Goal: Task Accomplishment & Management: Use online tool/utility

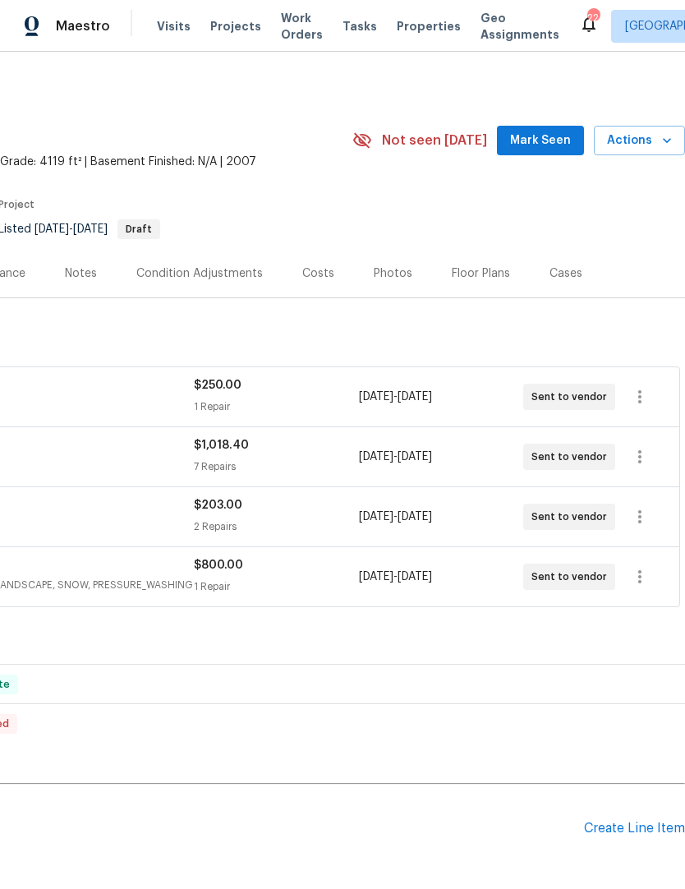
scroll to position [0, 243]
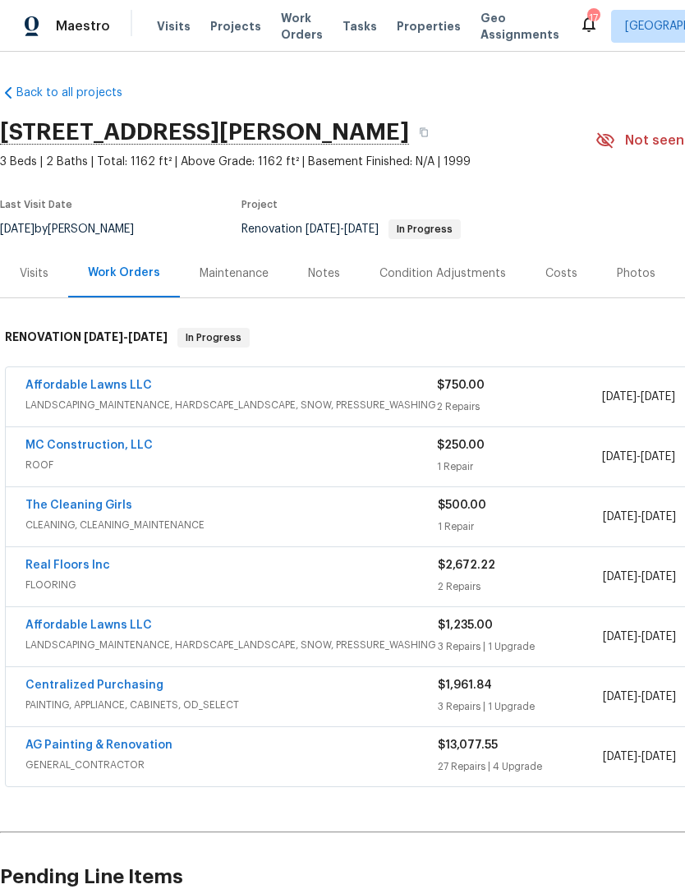
scroll to position [0, -1]
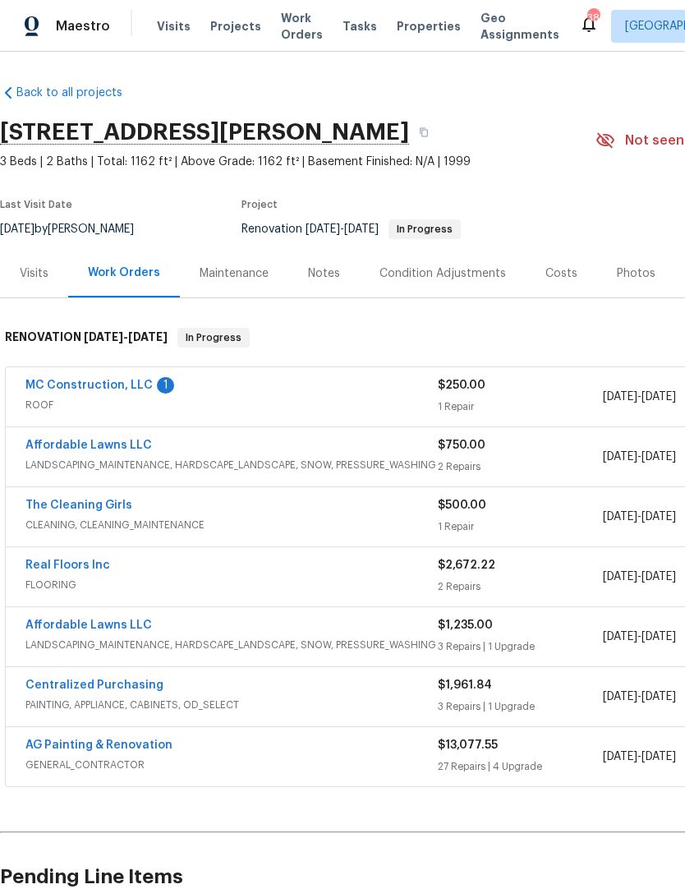
click at [90, 390] on link "MC Construction, LLC" at bounding box center [88, 386] width 127 height 12
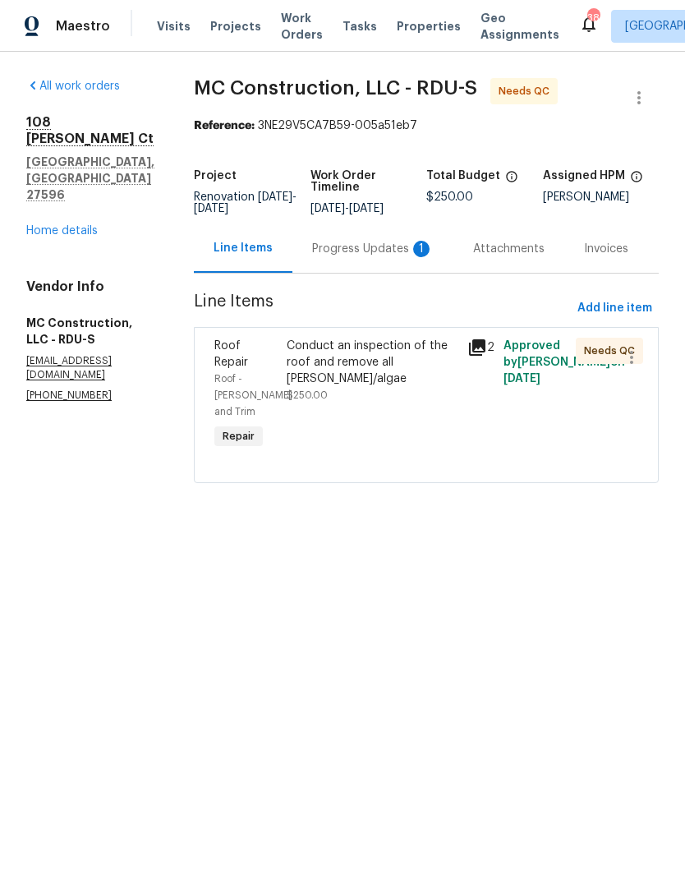
click at [371, 257] on div "Progress Updates 1" at bounding box center [373, 249] width 122 height 16
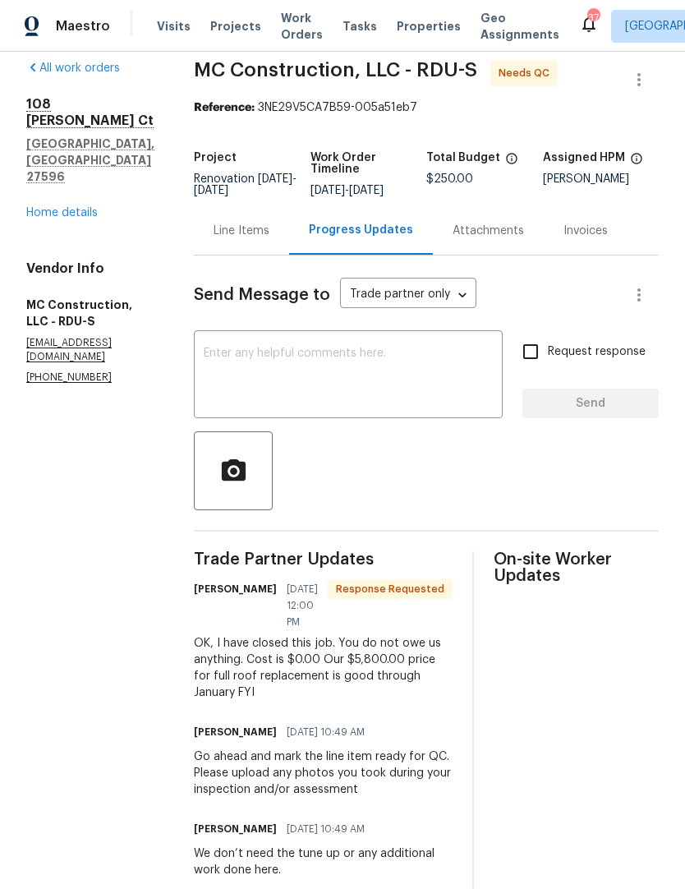
scroll to position [26, 0]
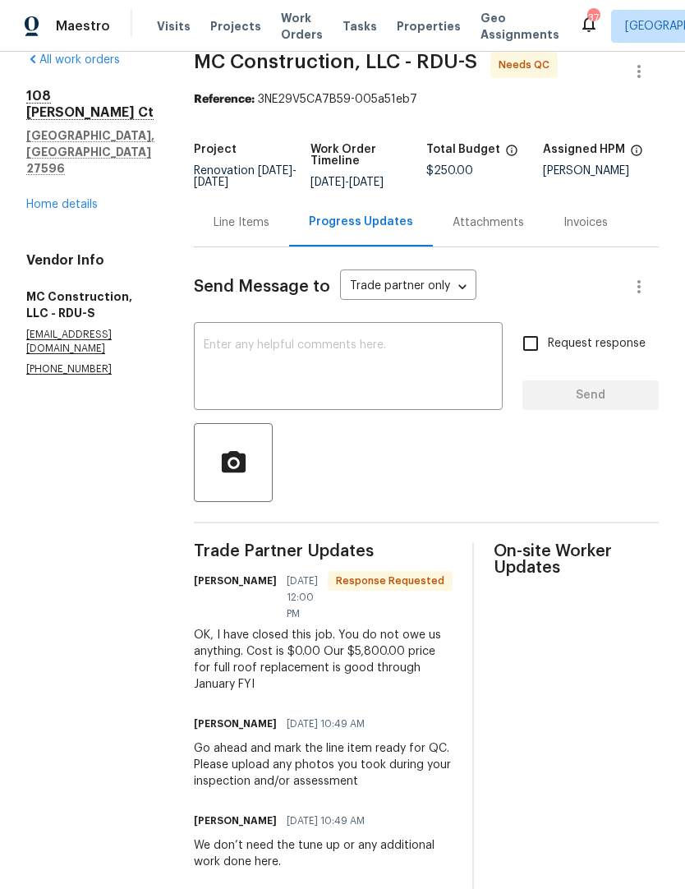
click at [217, 380] on textarea at bounding box center [348, 368] width 289 height 58
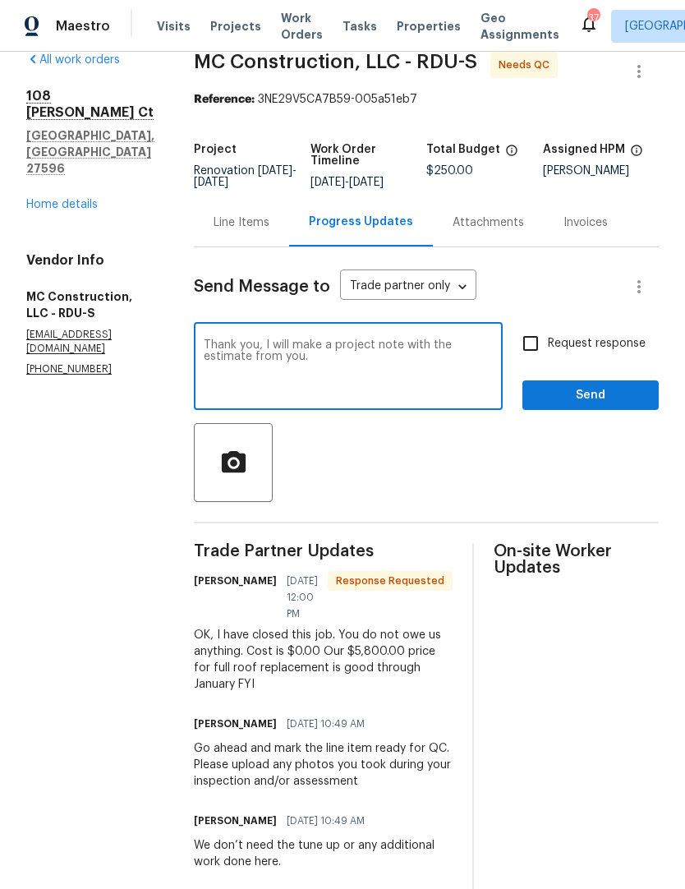
type textarea "Thank you, I will make a project note with the estimate from you."
click at [606, 401] on span "Send" at bounding box center [591, 395] width 110 height 21
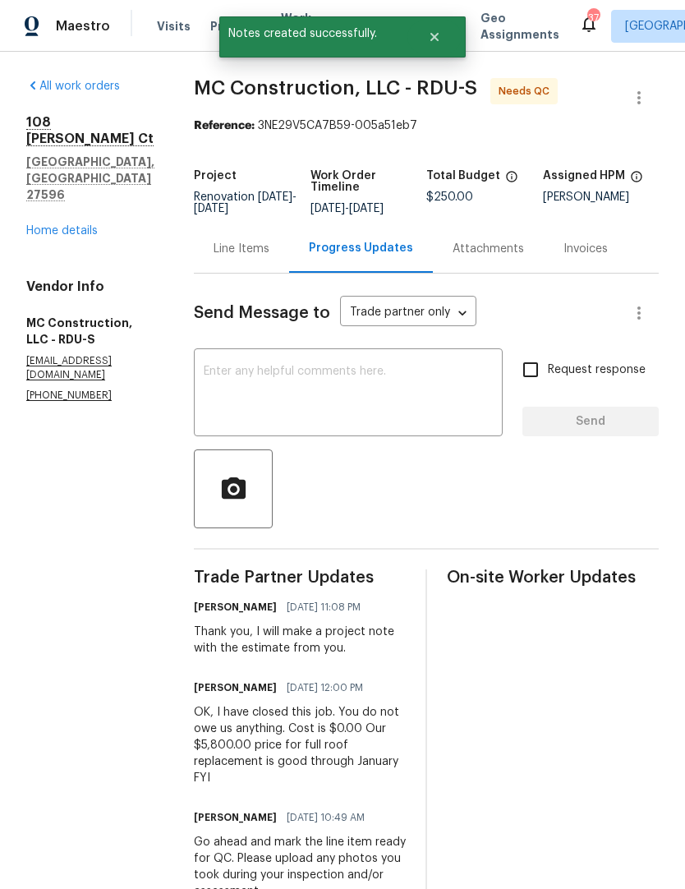
click at [64, 225] on link "Home details" at bounding box center [62, 231] width 72 height 12
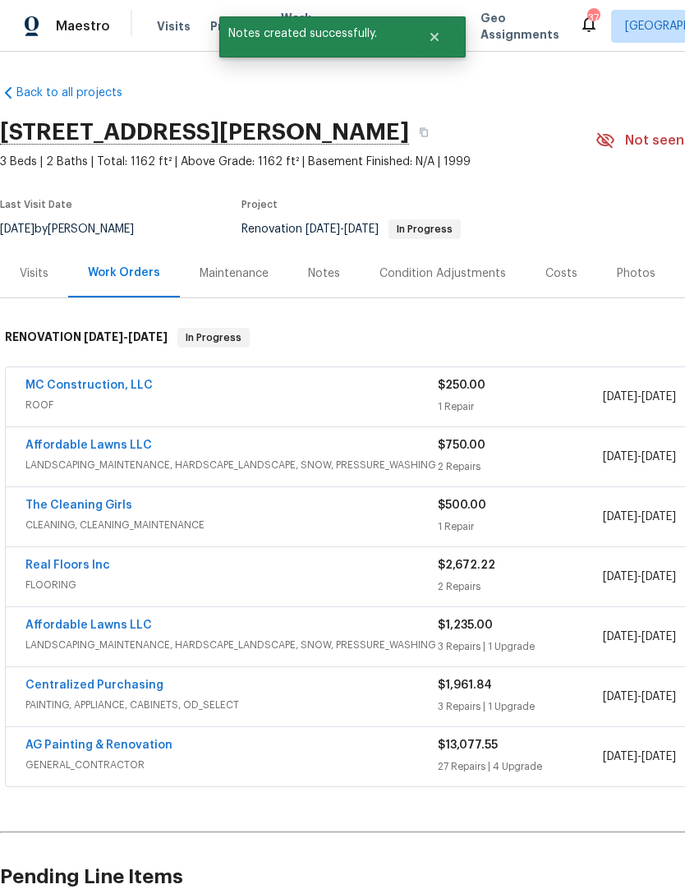
click at [109, 387] on link "MC Construction, LLC" at bounding box center [88, 386] width 127 height 12
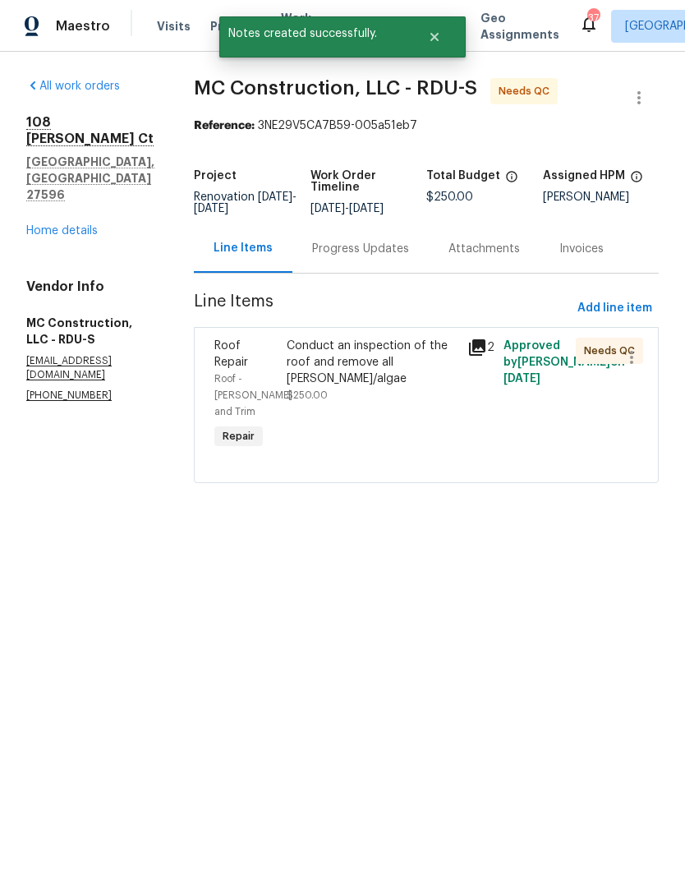
click at [327, 400] on span "$250.00" at bounding box center [307, 395] width 41 height 10
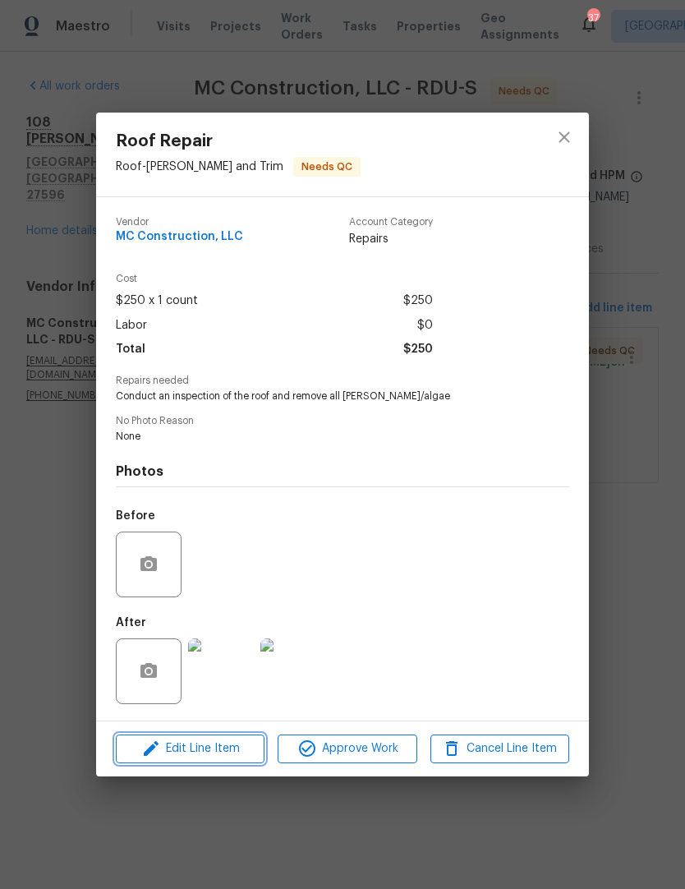
click at [148, 750] on icon "button" at bounding box center [151, 749] width 20 height 20
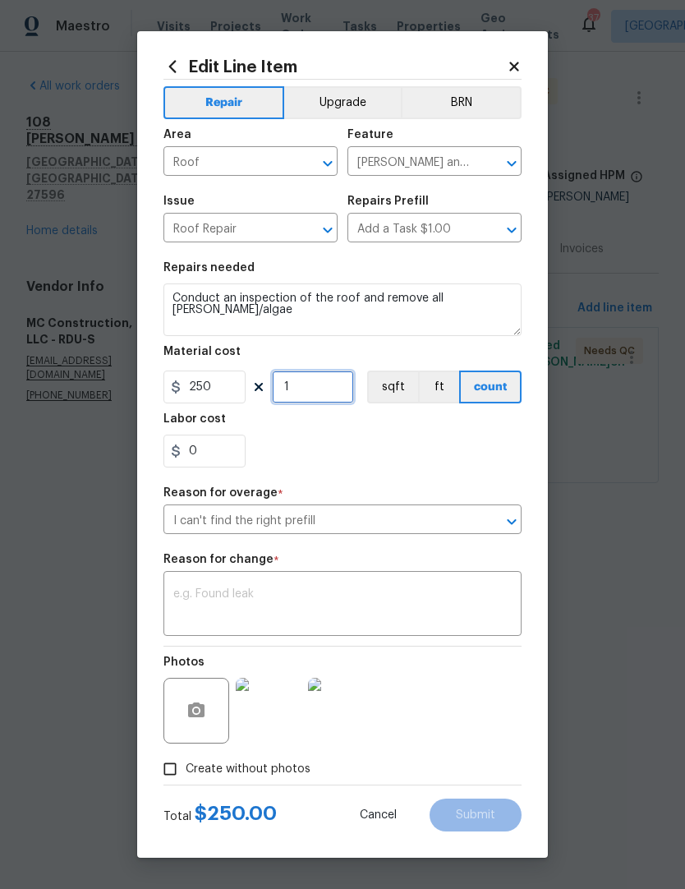
click at [288, 392] on input "1" at bounding box center [313, 387] width 82 height 33
type input "1"
click at [220, 397] on input "250" at bounding box center [205, 387] width 82 height 33
type input "0"
click at [293, 463] on figure "Labor cost 0" at bounding box center [343, 440] width 358 height 54
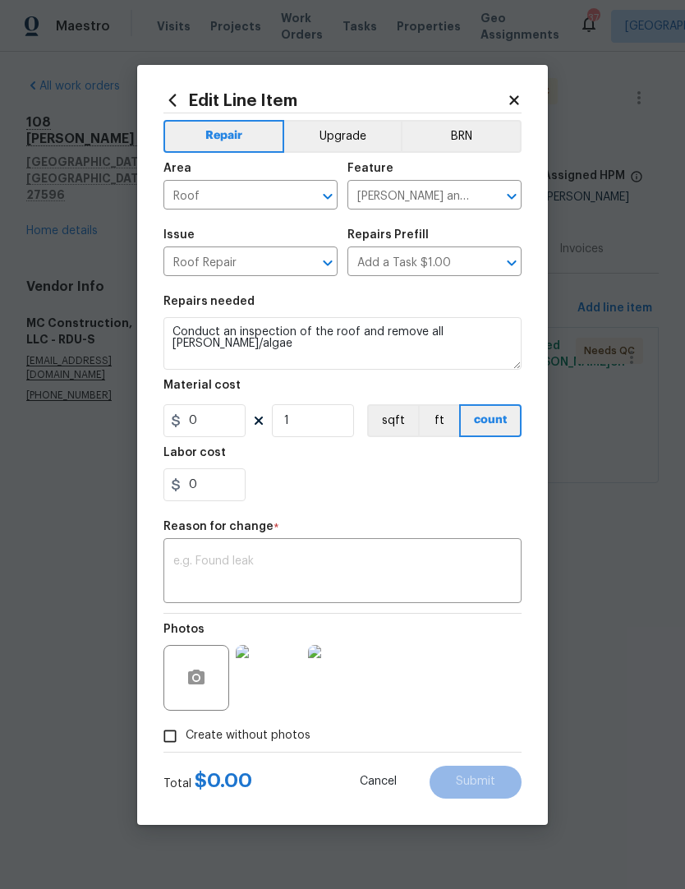
click at [174, 569] on textarea at bounding box center [342, 573] width 339 height 35
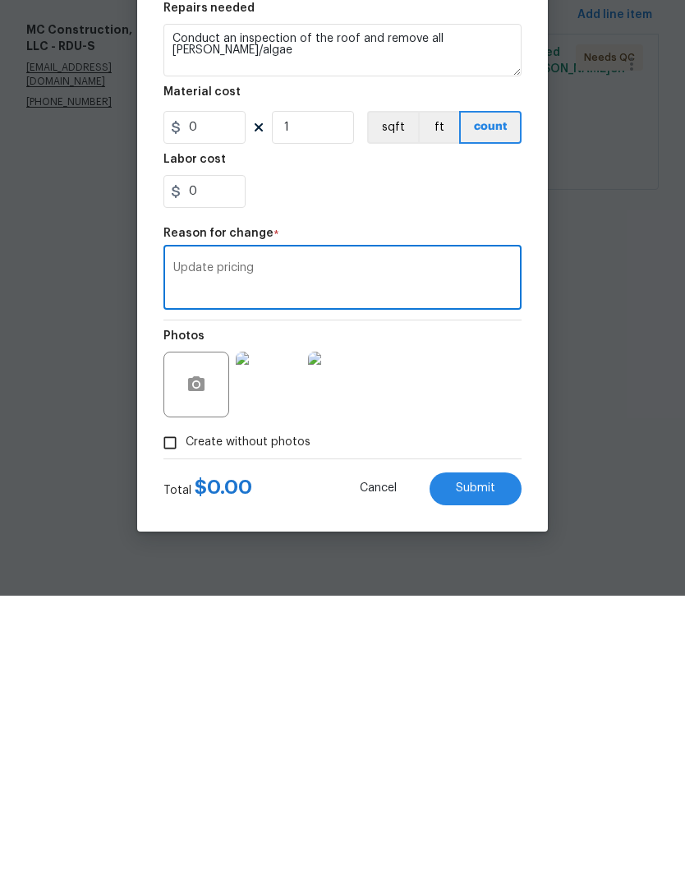
type textarea "Update pricing"
click at [493, 766] on button "Submit" at bounding box center [476, 782] width 92 height 33
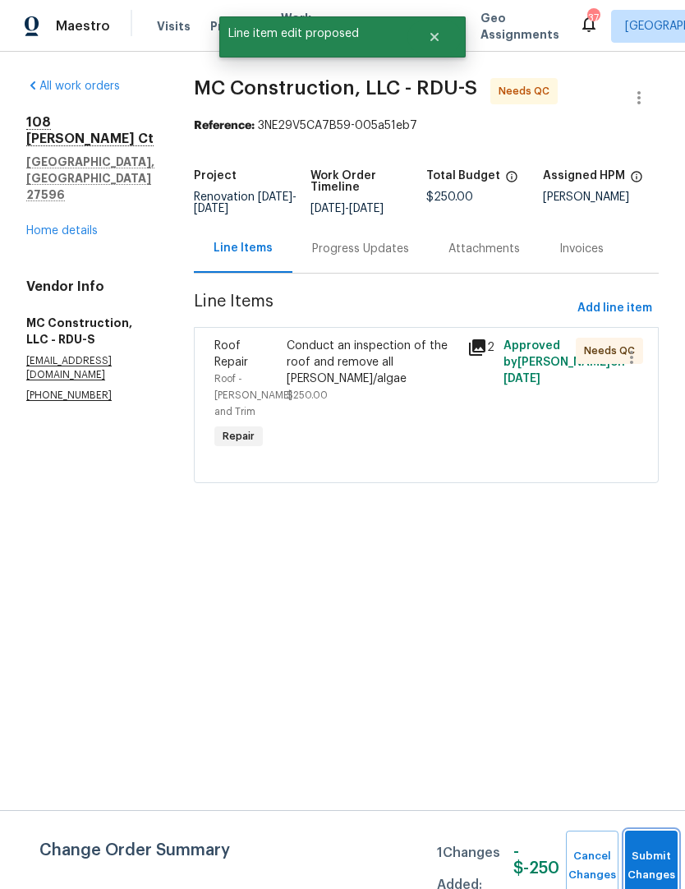
click at [653, 847] on button "Submit Changes" at bounding box center [651, 866] width 53 height 71
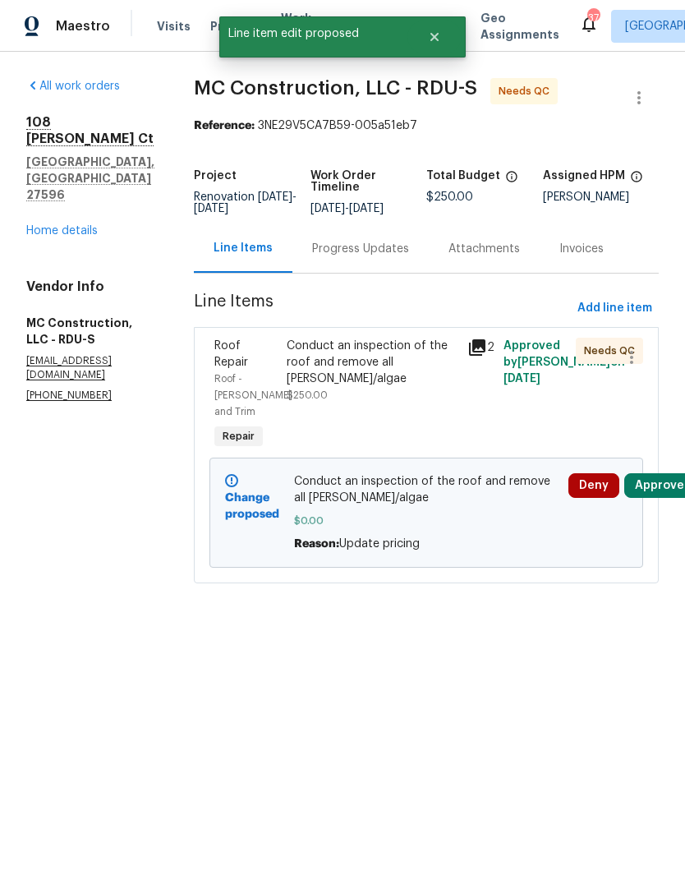
click at [662, 488] on button "Approve" at bounding box center [660, 485] width 71 height 25
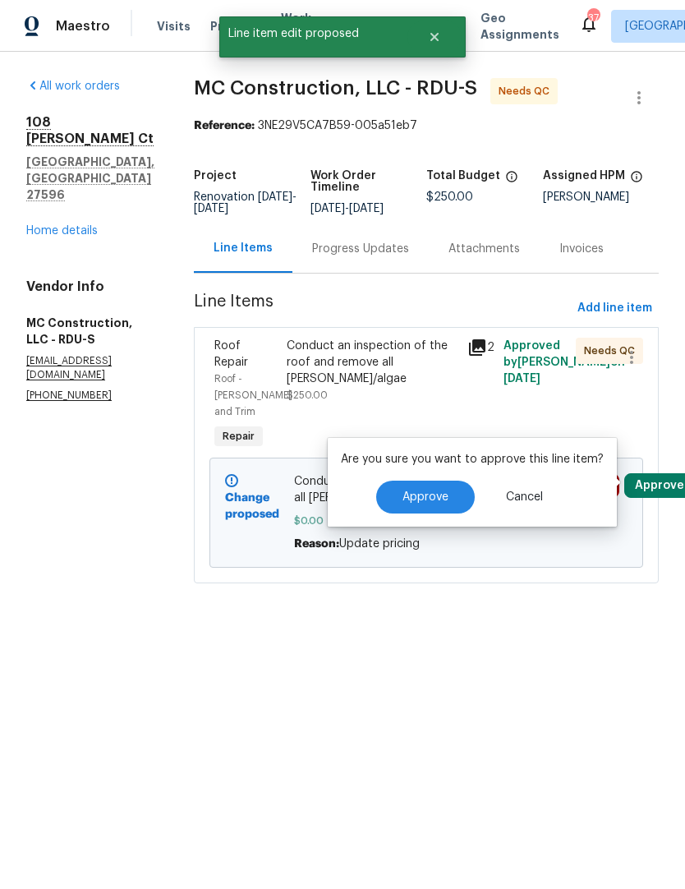
click at [445, 491] on span "Approve" at bounding box center [426, 497] width 46 height 12
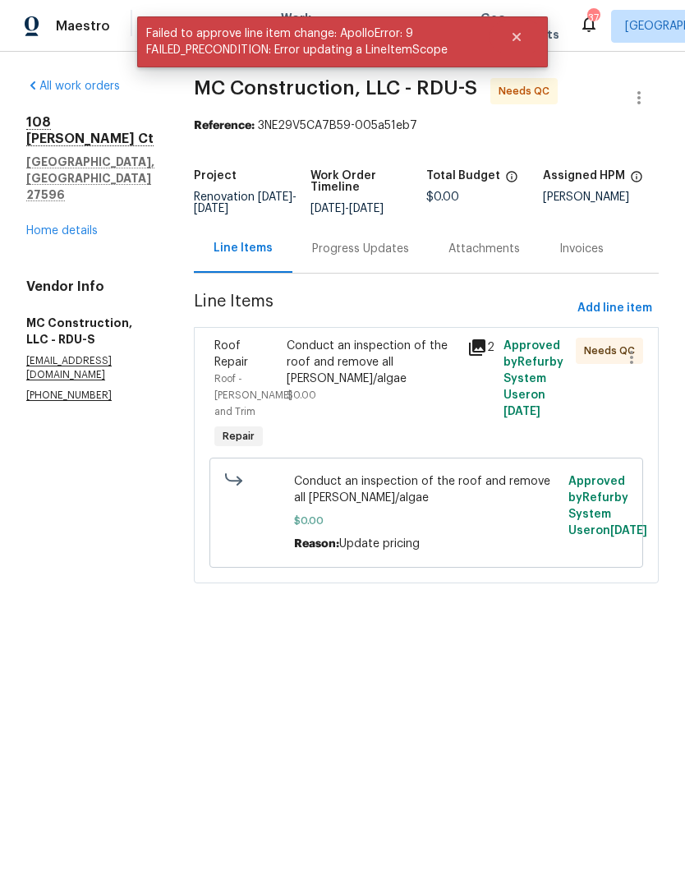
click at [309, 411] on div "Conduct an inspection of the roof and remove all moss/algae $0.00" at bounding box center [372, 395] width 181 height 125
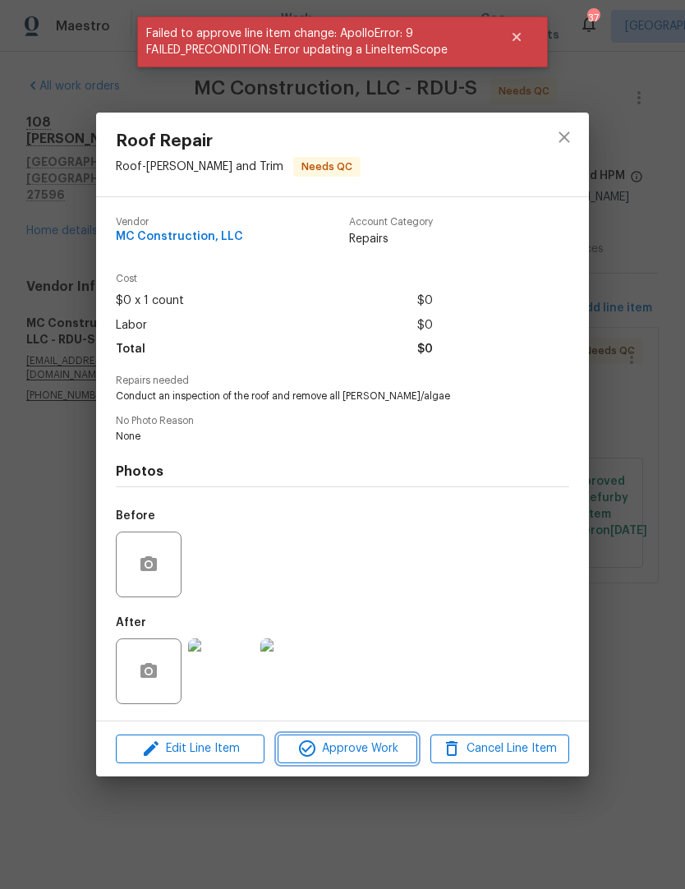
click at [398, 759] on span "Approve Work" at bounding box center [347, 749] width 129 height 21
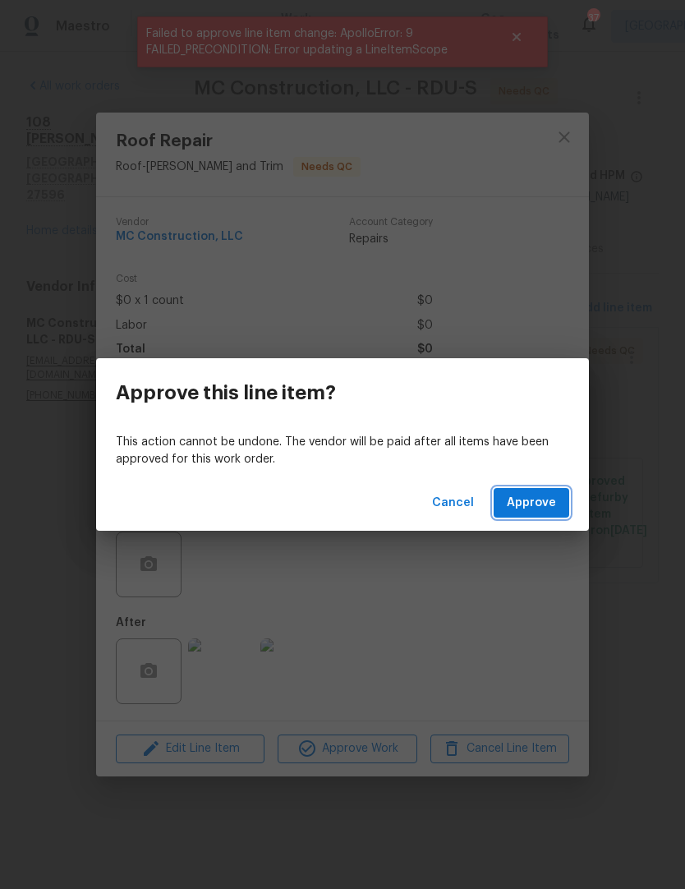
click at [553, 511] on span "Approve" at bounding box center [531, 503] width 49 height 21
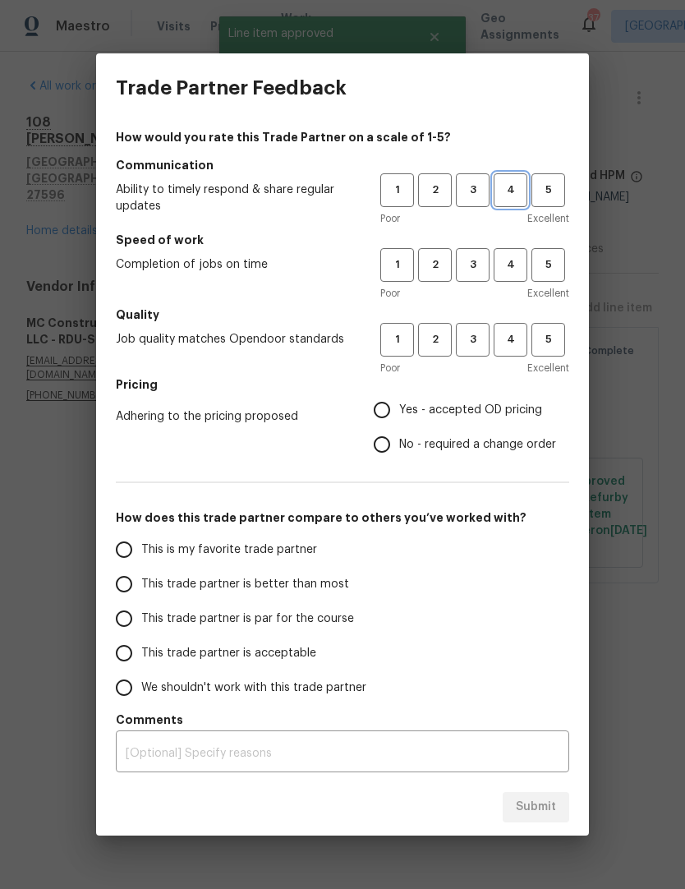
click at [516, 200] on button "4" at bounding box center [511, 190] width 34 height 34
click at [511, 268] on span "4" at bounding box center [511, 265] width 30 height 19
click at [515, 335] on span "4" at bounding box center [511, 339] width 30 height 19
click at [436, 278] on button "2" at bounding box center [435, 265] width 34 height 34
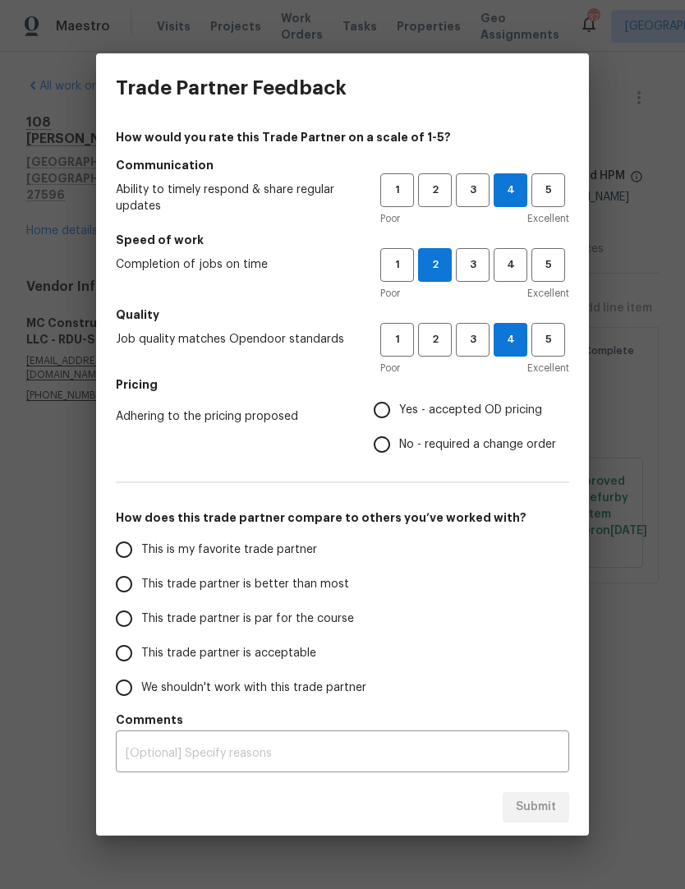
click at [395, 414] on input "Yes - accepted OD pricing" at bounding box center [382, 410] width 35 height 35
radio input "true"
click at [121, 622] on input "This trade partner is par for the course" at bounding box center [124, 619] width 35 height 35
click at [551, 801] on span "Submit" at bounding box center [536, 807] width 40 height 21
radio input "true"
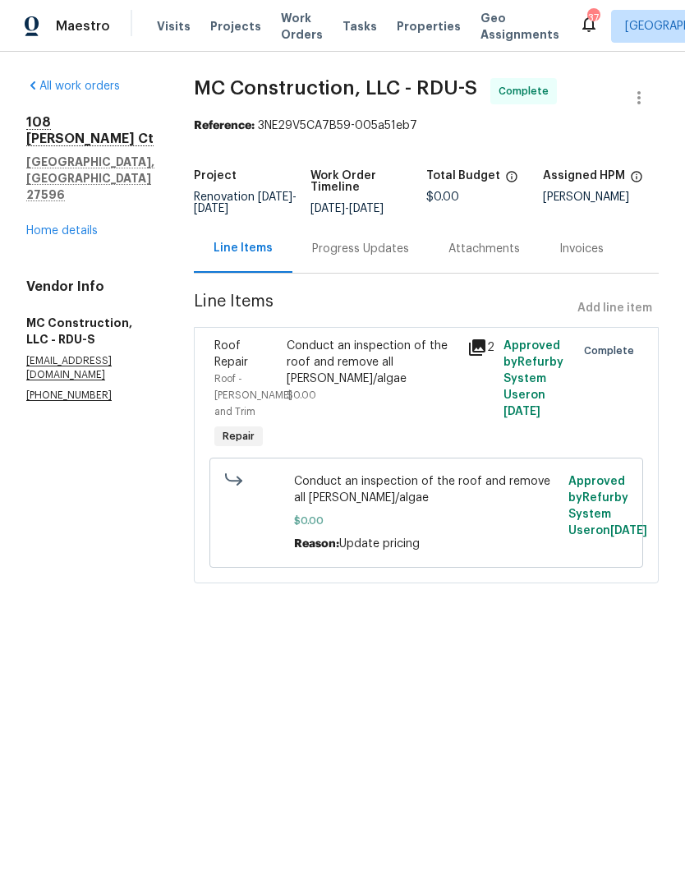
radio input "false"
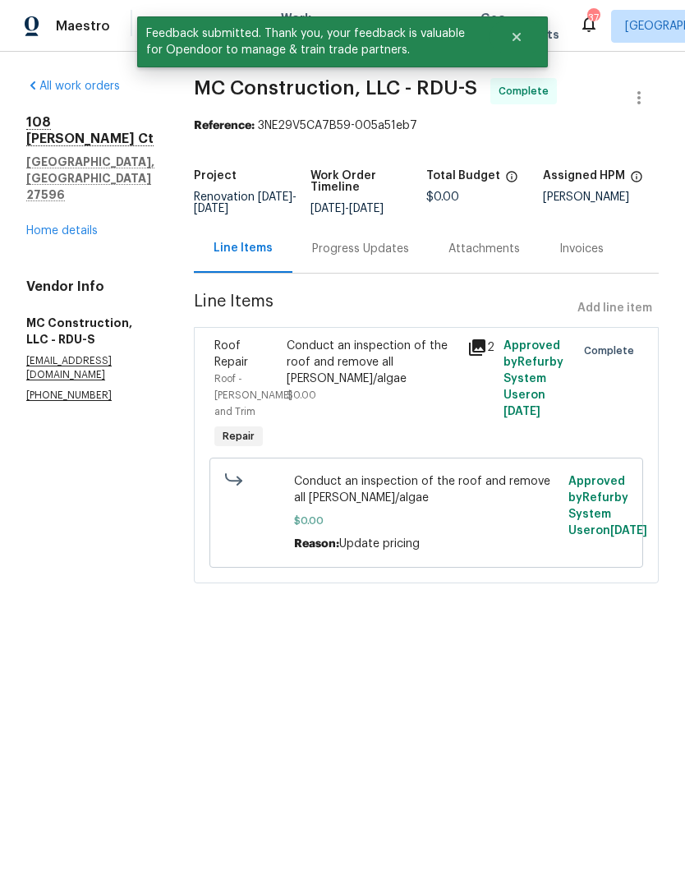
click at [59, 225] on link "Home details" at bounding box center [62, 231] width 72 height 12
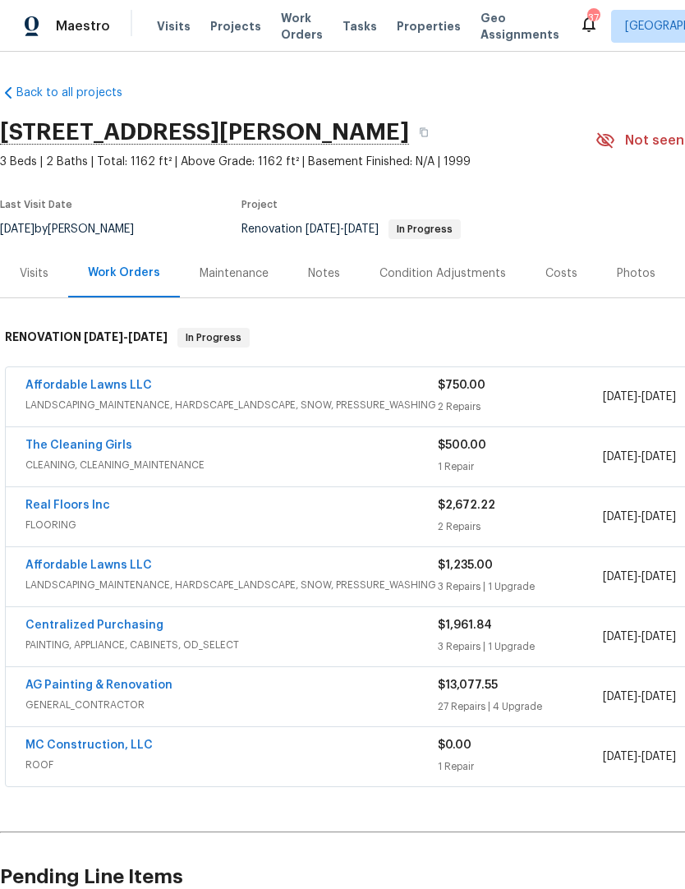
click at [311, 279] on div "Notes" at bounding box center [324, 273] width 32 height 16
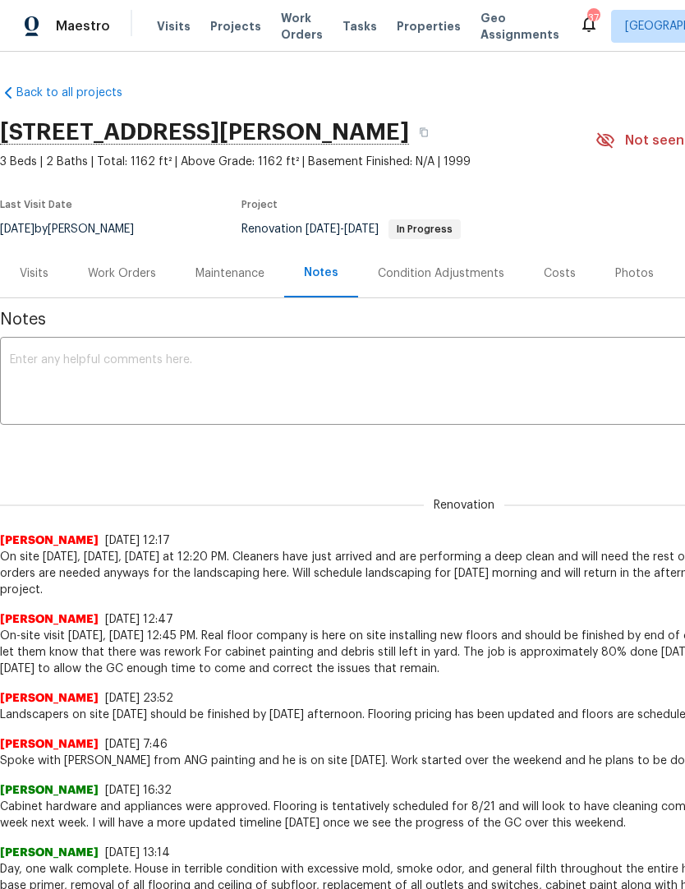
click at [43, 393] on textarea at bounding box center [464, 383] width 909 height 58
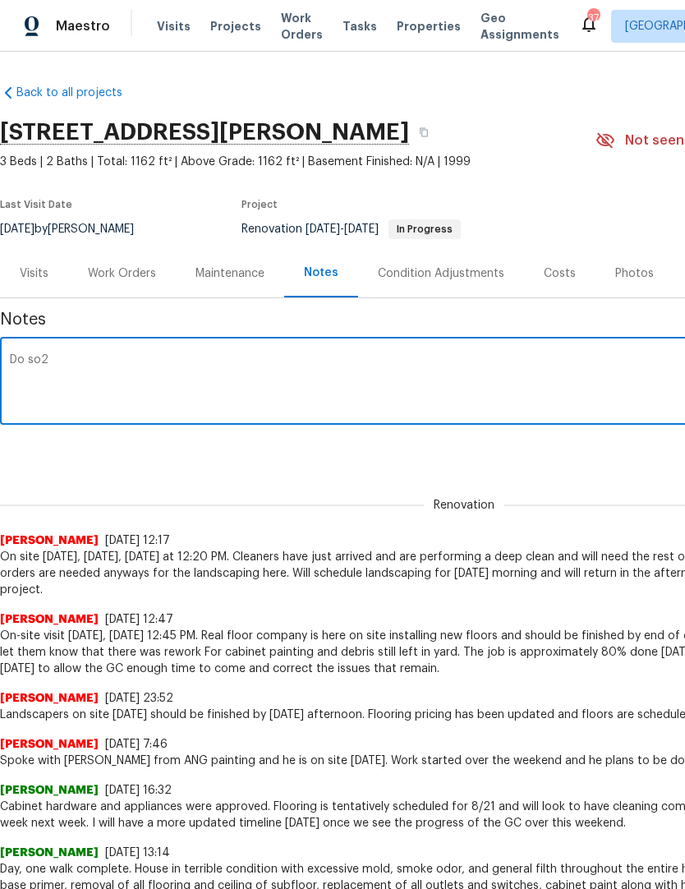
type textarea "Do"
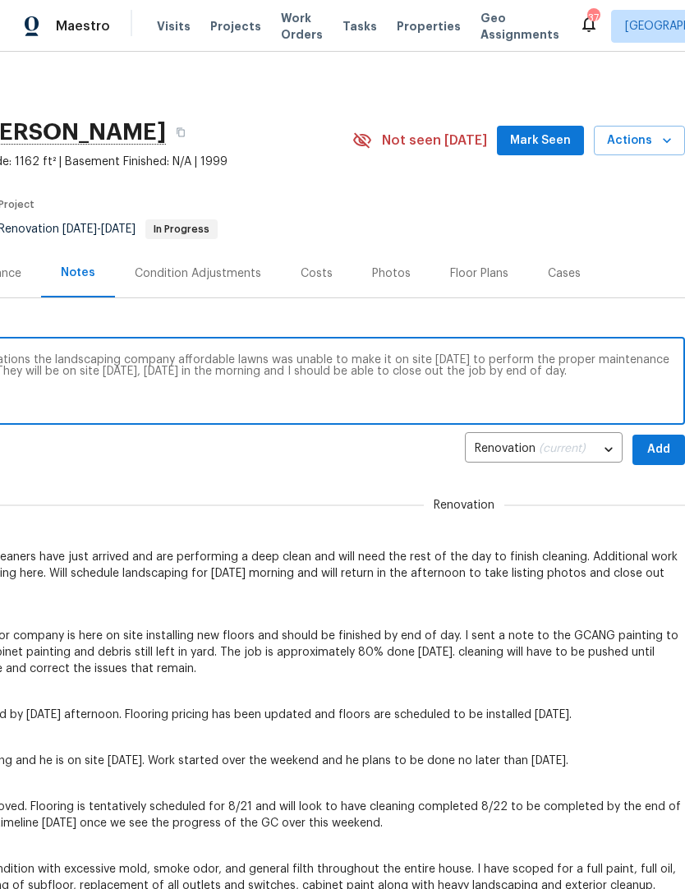
scroll to position [0, 243]
type textarea "Due to technical issues and minor complications the landscaping company afforda…"
click at [664, 450] on span "Add" at bounding box center [659, 450] width 26 height 21
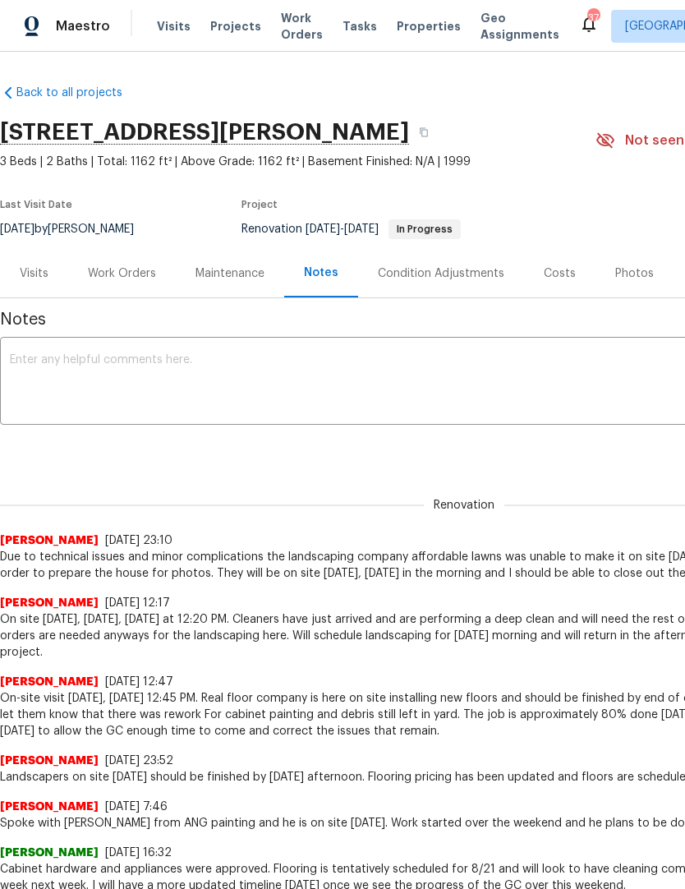
scroll to position [0, 0]
click at [115, 286] on div "Work Orders" at bounding box center [122, 273] width 108 height 48
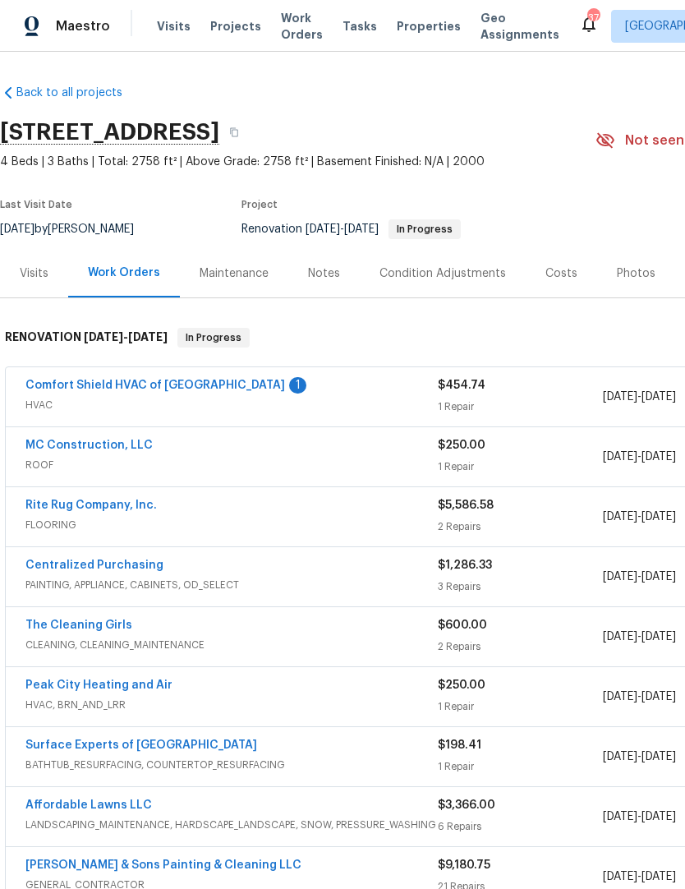
click at [142, 388] on link "Comfort Shield HVAC of NC" at bounding box center [155, 386] width 260 height 12
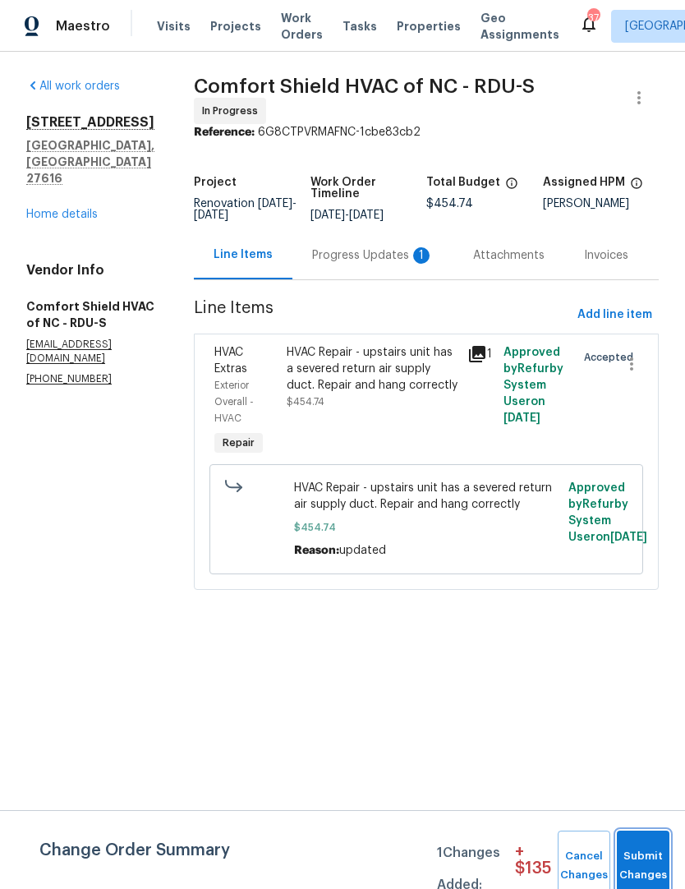
click at [648, 844] on button "Submit Changes" at bounding box center [643, 866] width 53 height 71
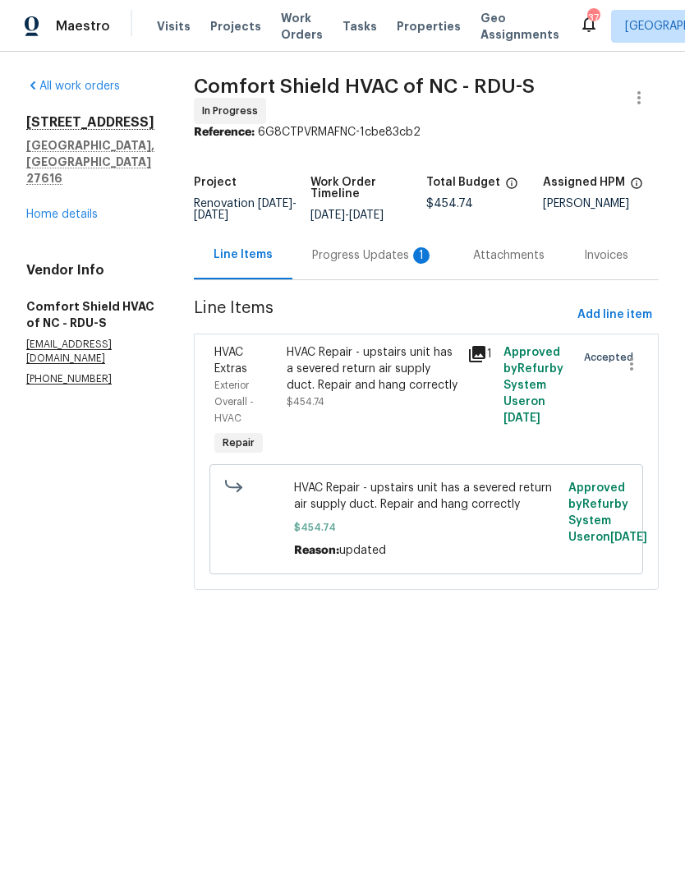
click at [377, 264] on div "Progress Updates 1" at bounding box center [373, 255] width 122 height 16
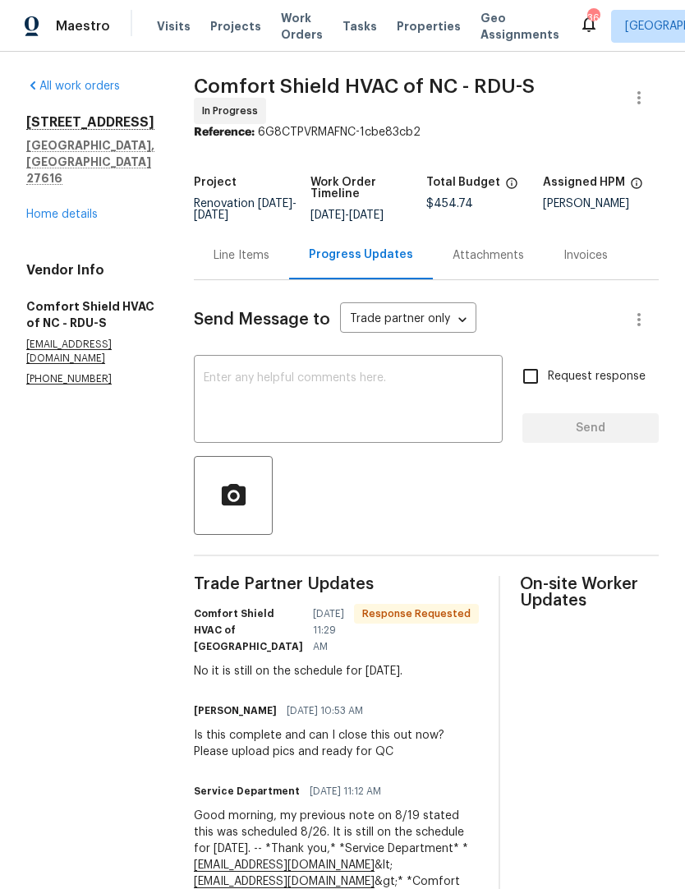
click at [261, 402] on textarea at bounding box center [348, 401] width 289 height 58
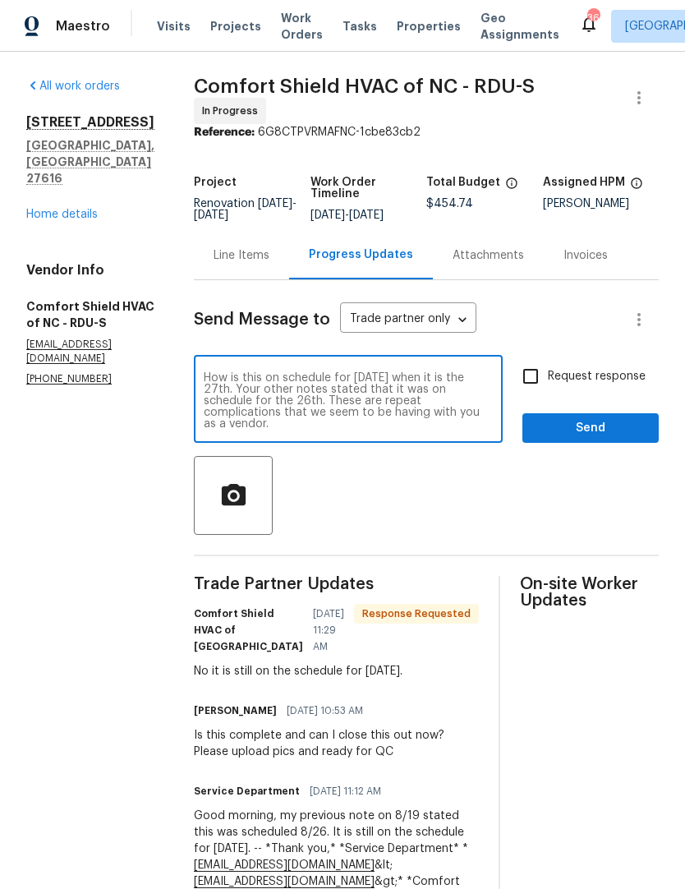
type textarea "How is this on schedule for today when it is the 27th. Your other notes stated …"
click at [534, 388] on input "Request response" at bounding box center [531, 376] width 35 height 35
checkbox input "true"
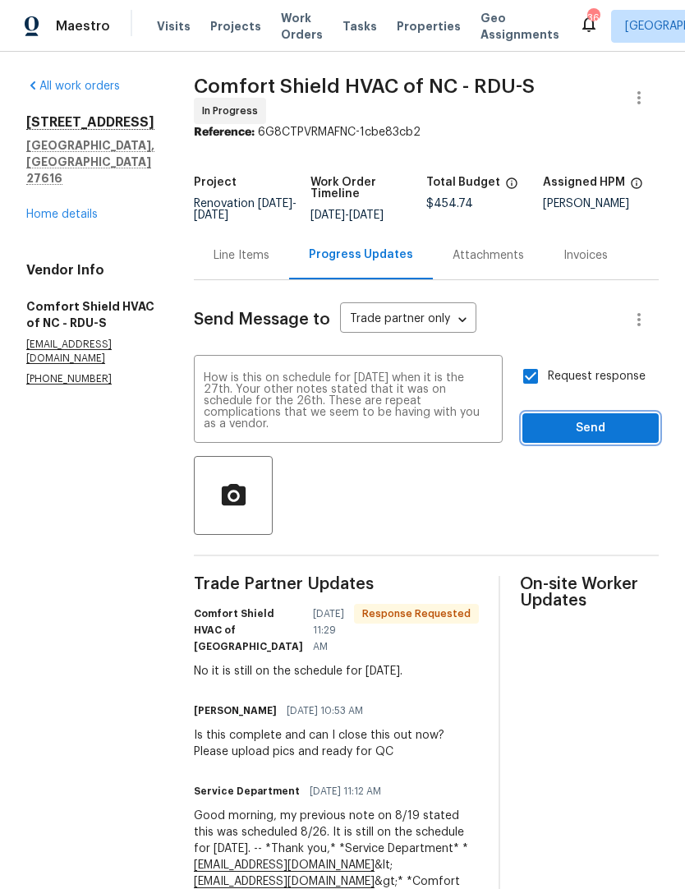
click at [573, 437] on span "Send" at bounding box center [591, 428] width 110 height 21
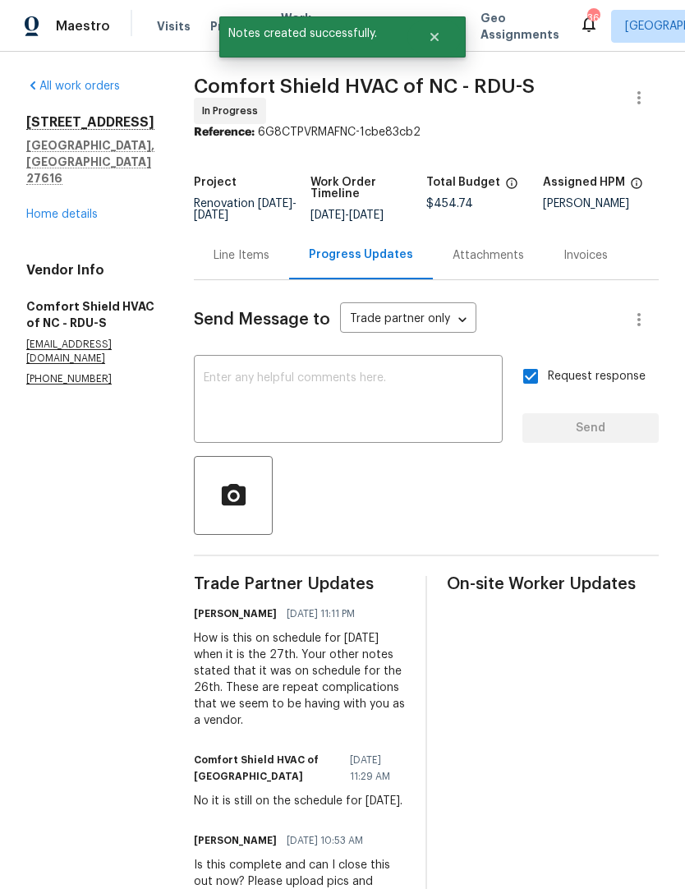
click at [265, 404] on textarea at bounding box center [348, 401] width 289 height 58
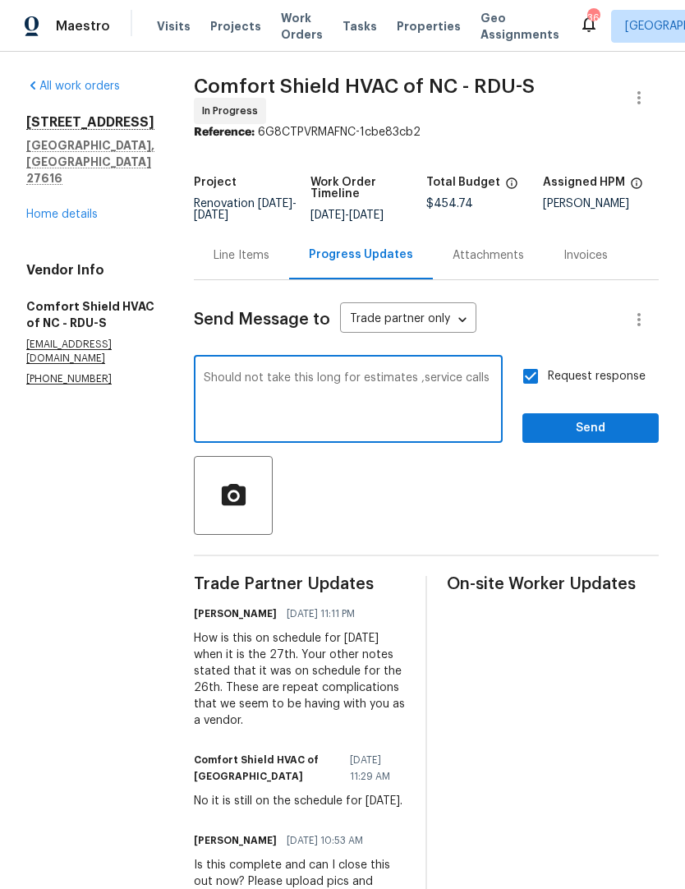
click at [255, 406] on textarea "Should not take this long for estimates ,service calls" at bounding box center [348, 401] width 289 height 58
click at [433, 408] on textarea "Should not take this long for estimates, service calls" at bounding box center [348, 401] width 289 height 58
click at [268, 423] on textarea "Should not take this long for estimates, service calls & repairs. I believe our…" at bounding box center [348, 401] width 289 height 58
click at [272, 414] on textarea "Should not take this long for estimates, service calls & repairs. I believe our…" at bounding box center [348, 401] width 289 height 58
click at [456, 415] on textarea "Should not take this long for estimates, service calls & repairs. I believe our…" at bounding box center [348, 401] width 289 height 58
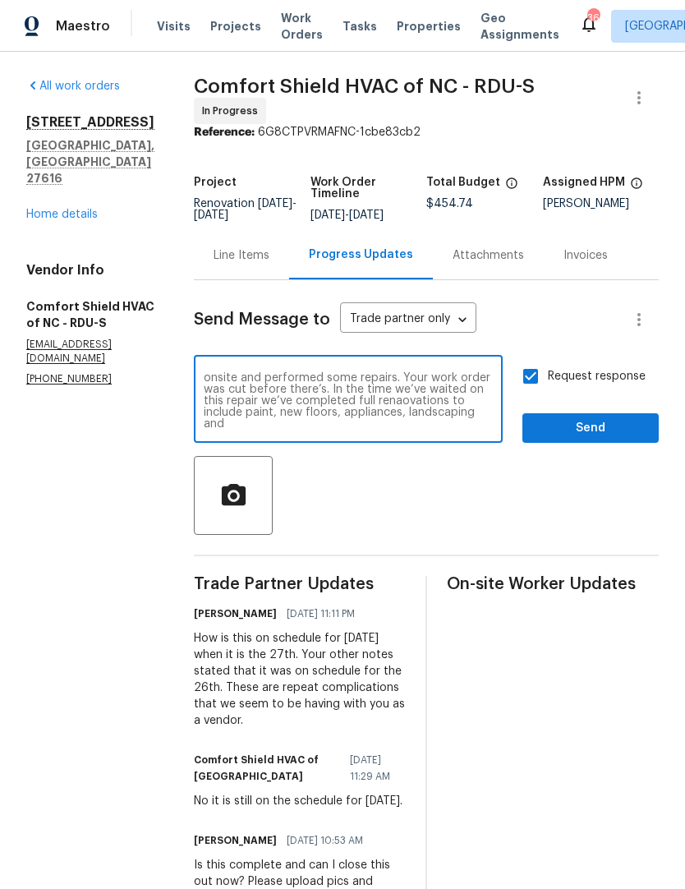
scroll to position [35, 0]
click at [423, 413] on textarea "Should not take this long for estimates, service calls & repairs. I believe our…" at bounding box center [348, 401] width 289 height 58
click at [382, 430] on textarea "Should not take this long for estimates, service calls & repairs. I believe our…" at bounding box center [348, 401] width 289 height 58
type textarea "Should not take this long for estimates, service calls & repairs. I believe our…"
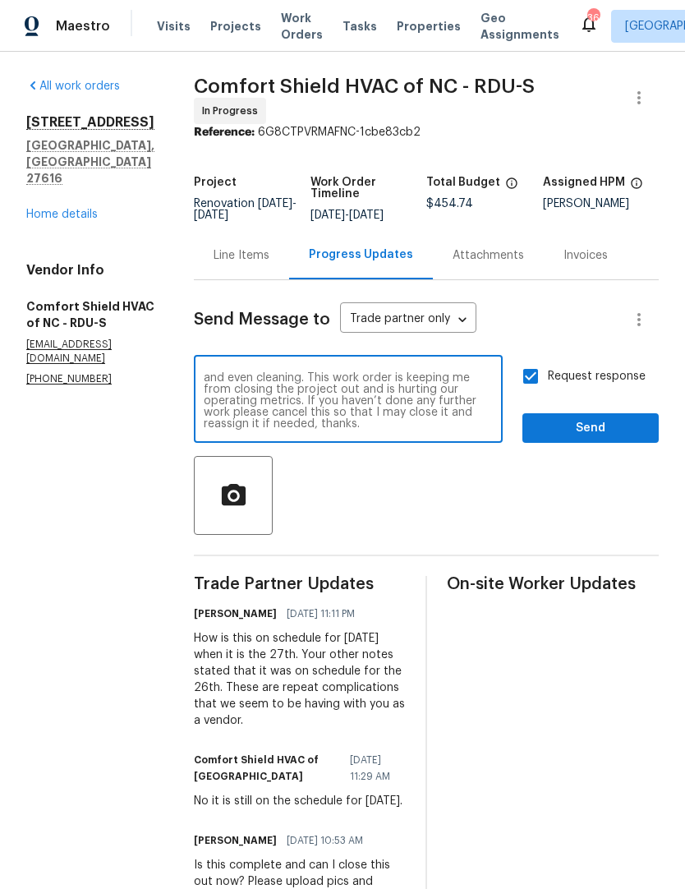
click at [578, 436] on span "Send" at bounding box center [591, 428] width 110 height 21
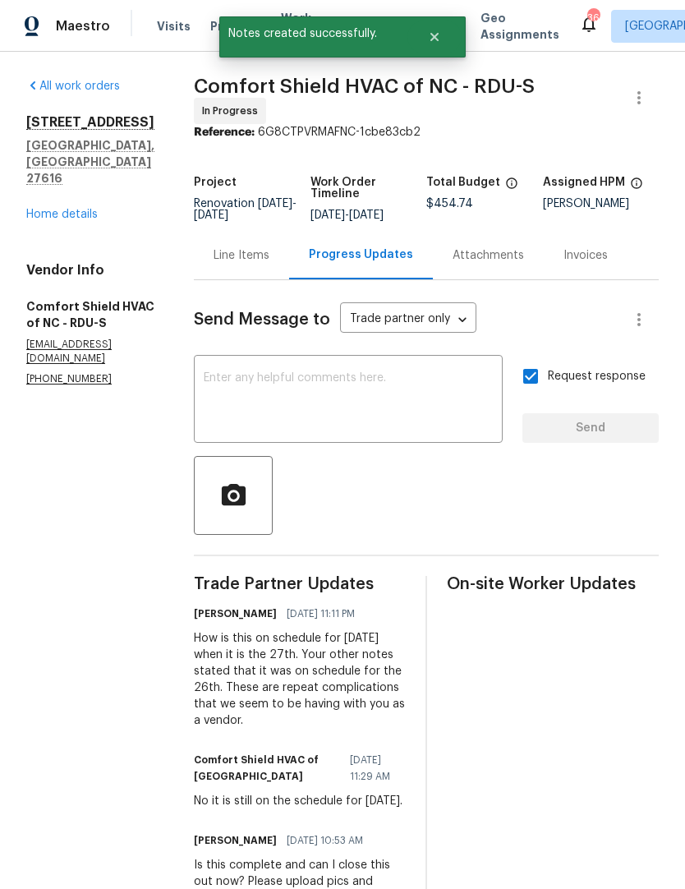
scroll to position [0, 0]
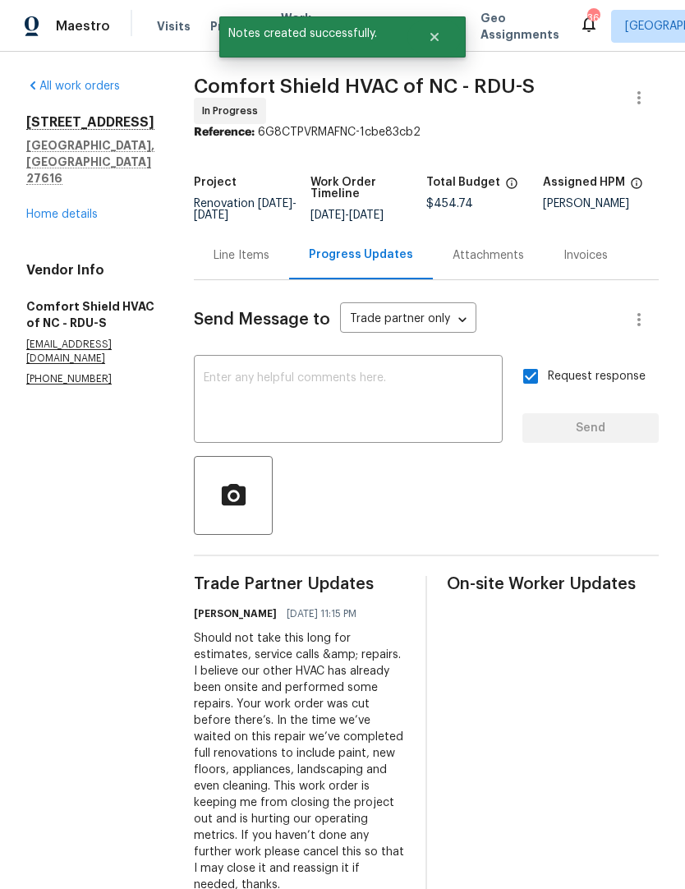
click at [68, 209] on link "Home details" at bounding box center [62, 215] width 72 height 12
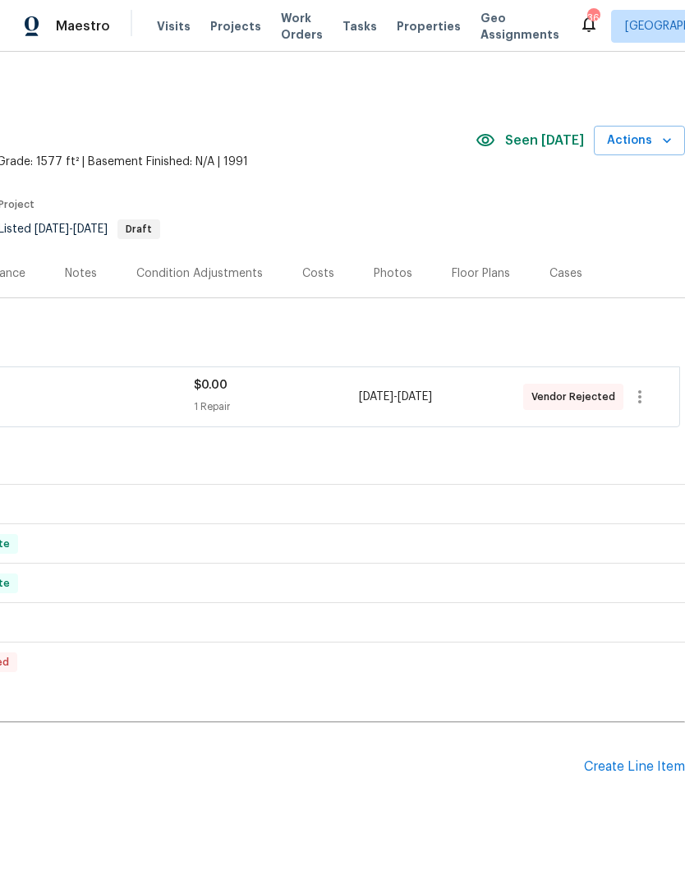
scroll to position [0, 243]
click at [641, 396] on icon "button" at bounding box center [640, 396] width 3 height 13
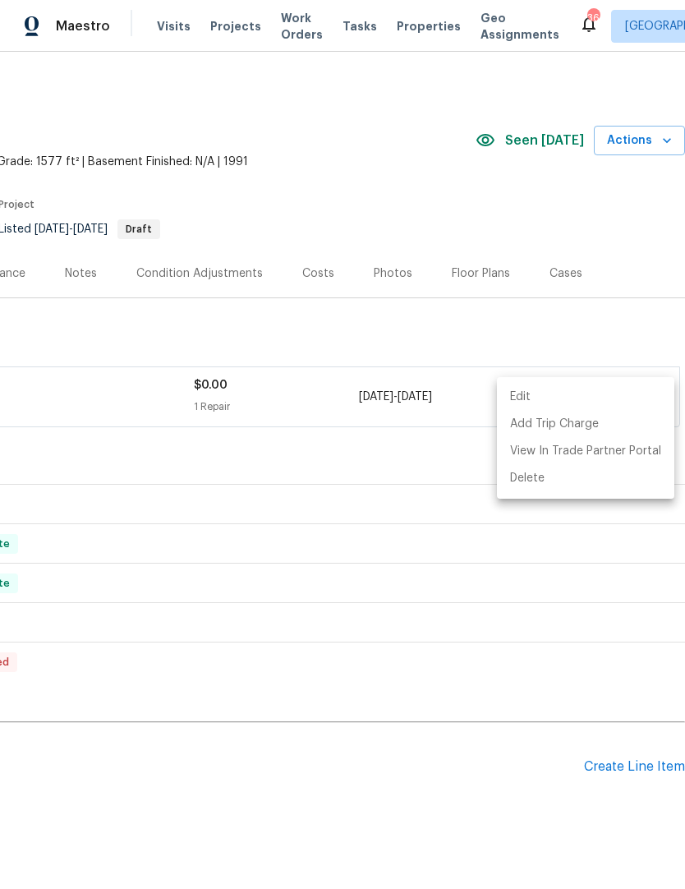
click at [625, 404] on li "Edit" at bounding box center [586, 397] width 178 height 27
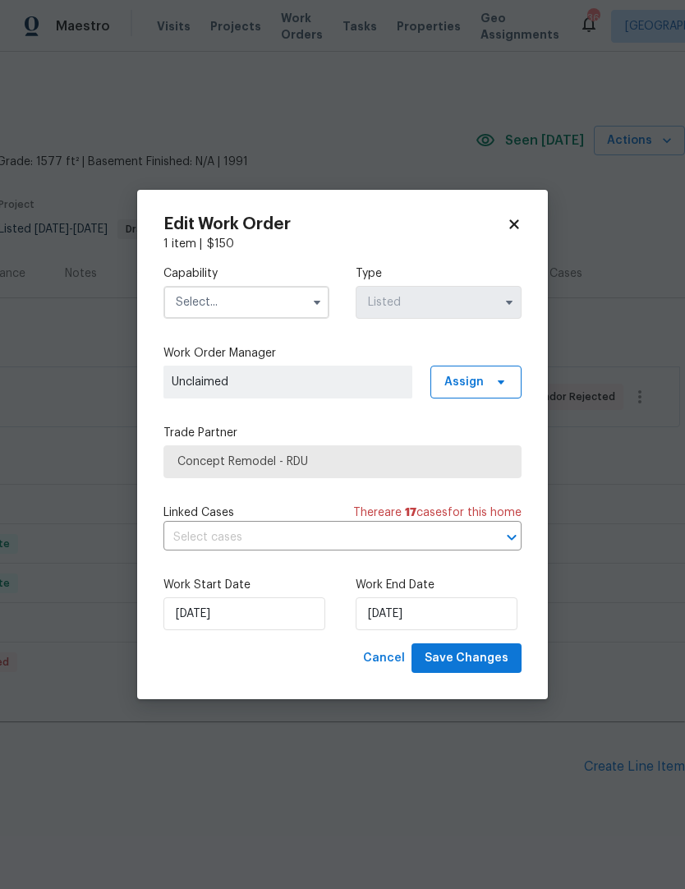
click at [186, 305] on input "text" at bounding box center [247, 302] width 166 height 33
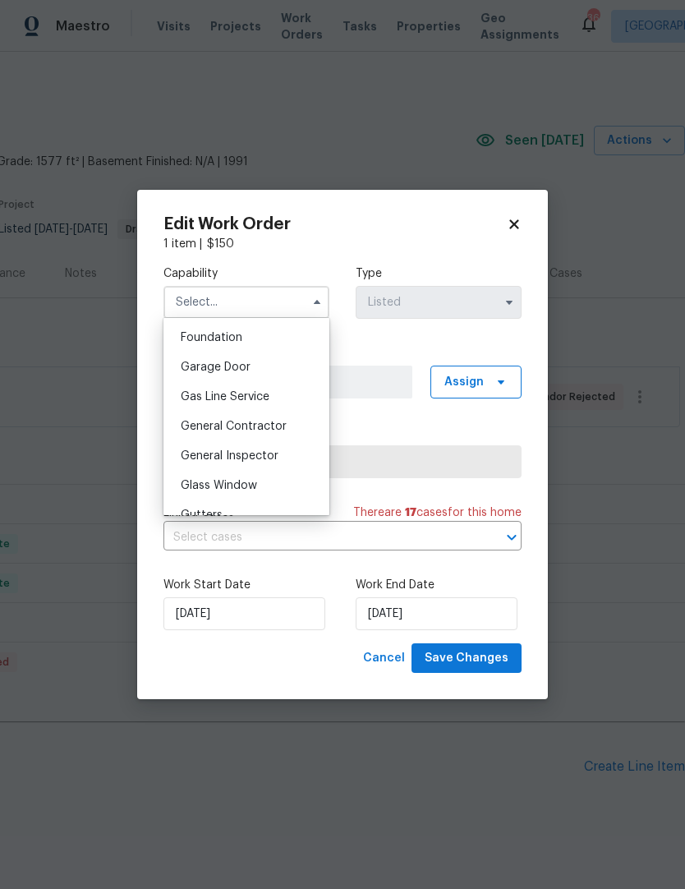
scroll to position [715, 0]
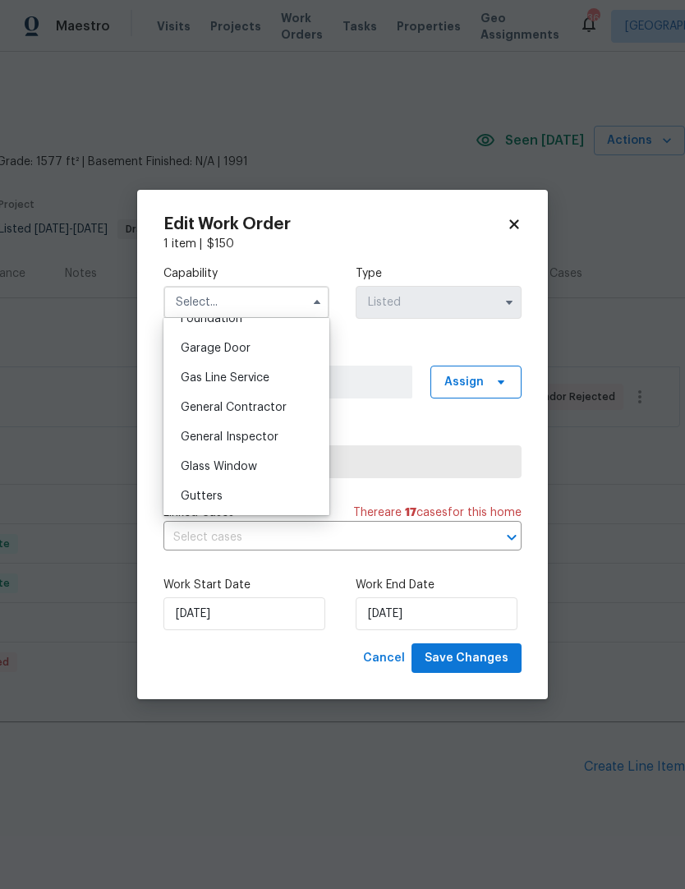
click at [204, 410] on span "General Contractor" at bounding box center [234, 408] width 106 height 12
type input "General Contractor"
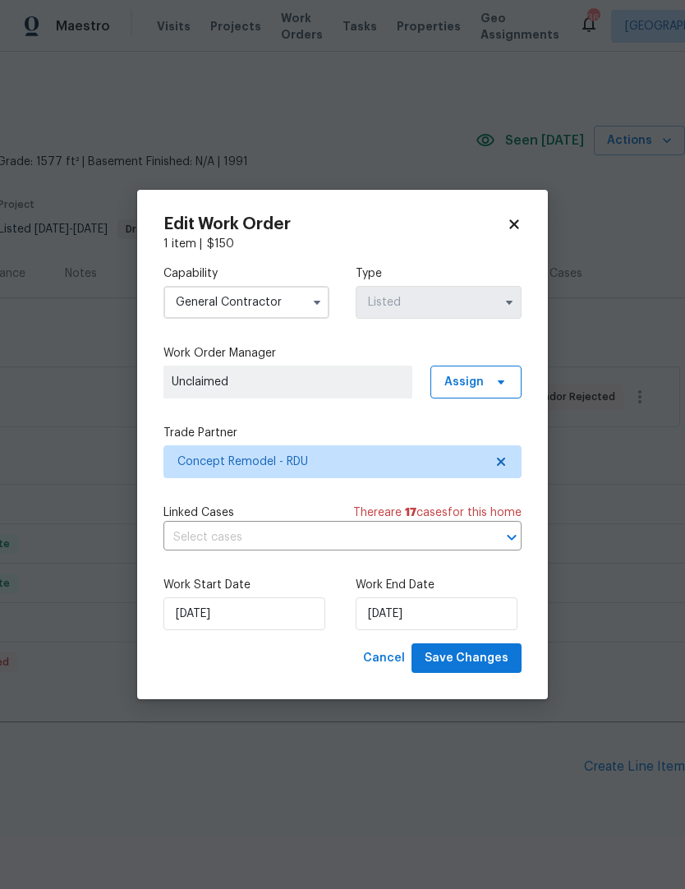
click at [209, 380] on span "Unclaimed" at bounding box center [288, 382] width 233 height 16
click at [464, 376] on span "Assign" at bounding box center [464, 382] width 39 height 16
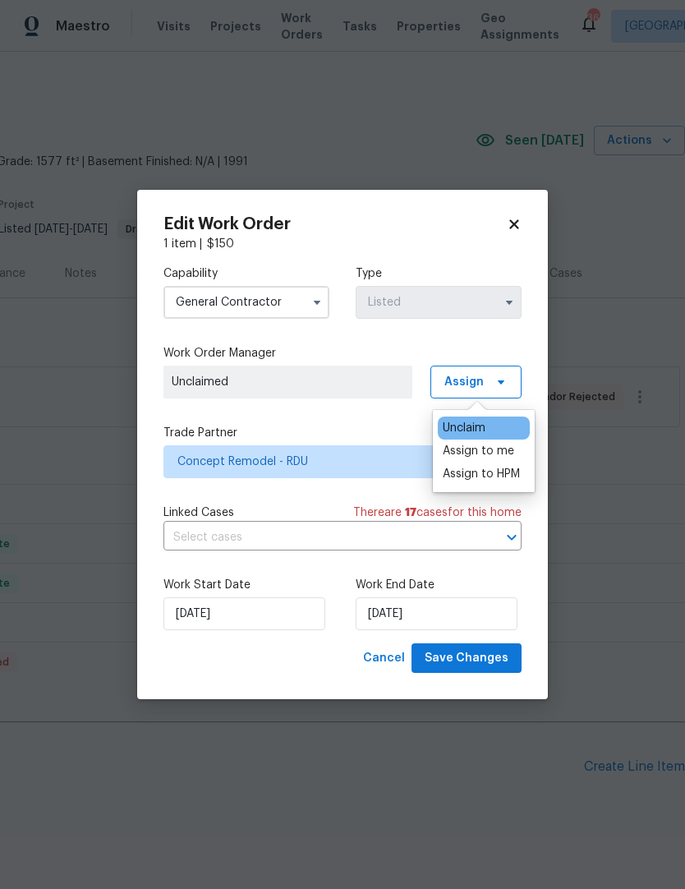
click at [474, 457] on div "Assign to me" at bounding box center [479, 451] width 72 height 16
click at [265, 433] on label "Trade Partner" at bounding box center [343, 433] width 358 height 16
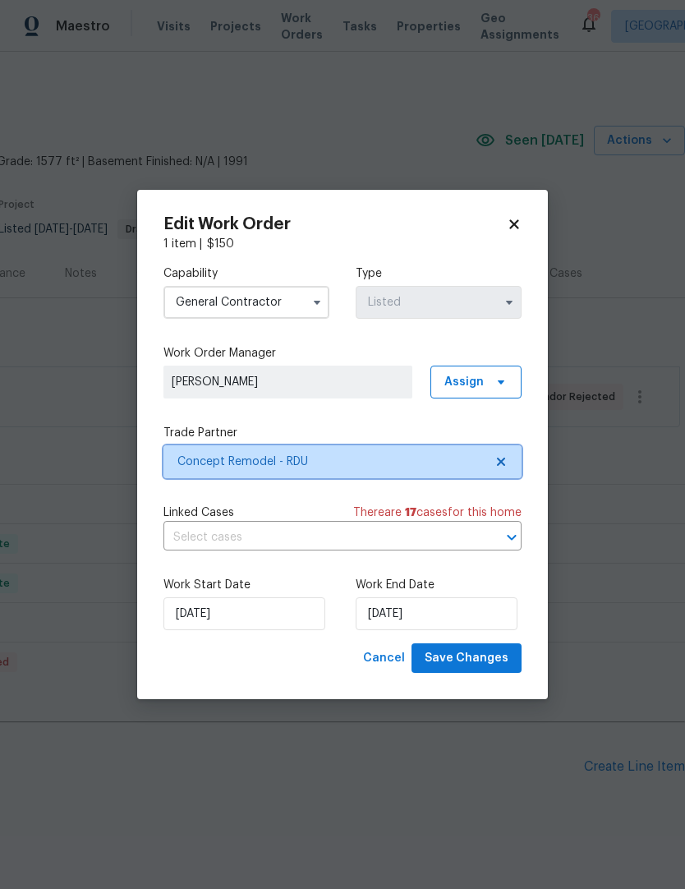
click at [505, 461] on icon at bounding box center [501, 461] width 13 height 13
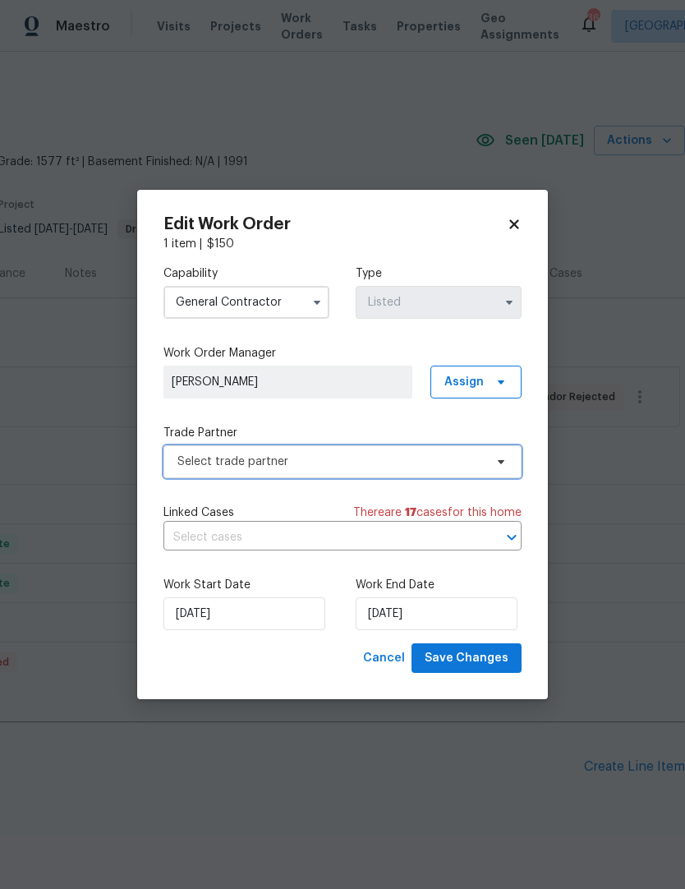
click at [187, 475] on span "Select trade partner" at bounding box center [343, 461] width 358 height 33
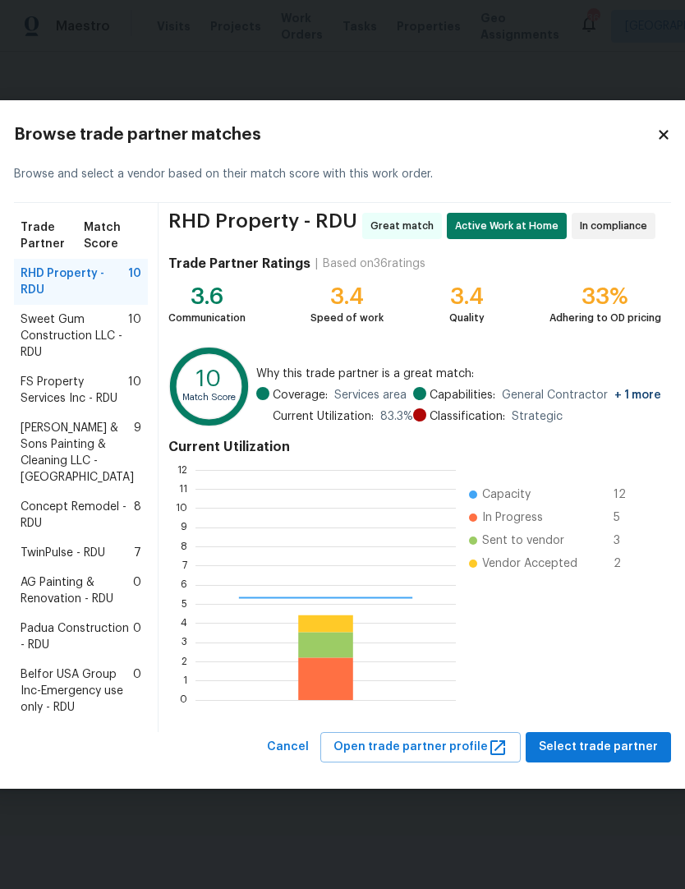
scroll to position [230, 261]
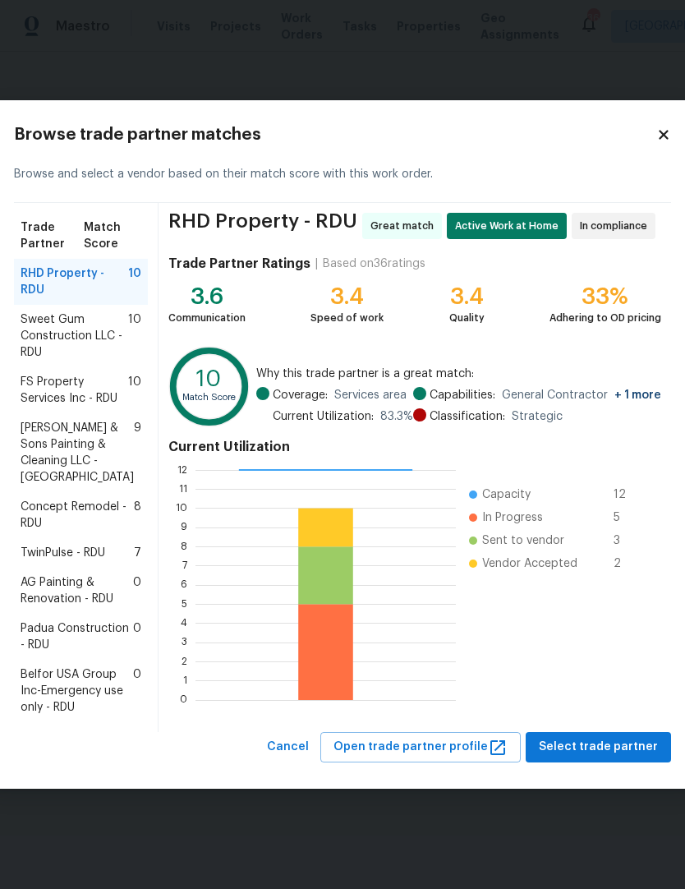
click at [55, 653] on span "Padua Construction - RDU" at bounding box center [77, 637] width 113 height 33
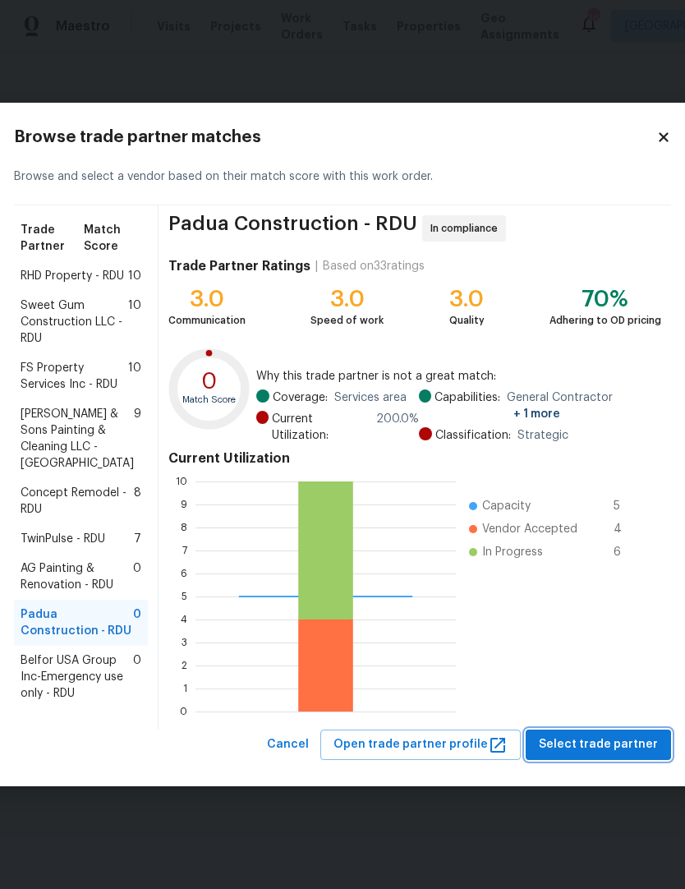
click at [588, 755] on span "Select trade partner" at bounding box center [598, 745] width 119 height 21
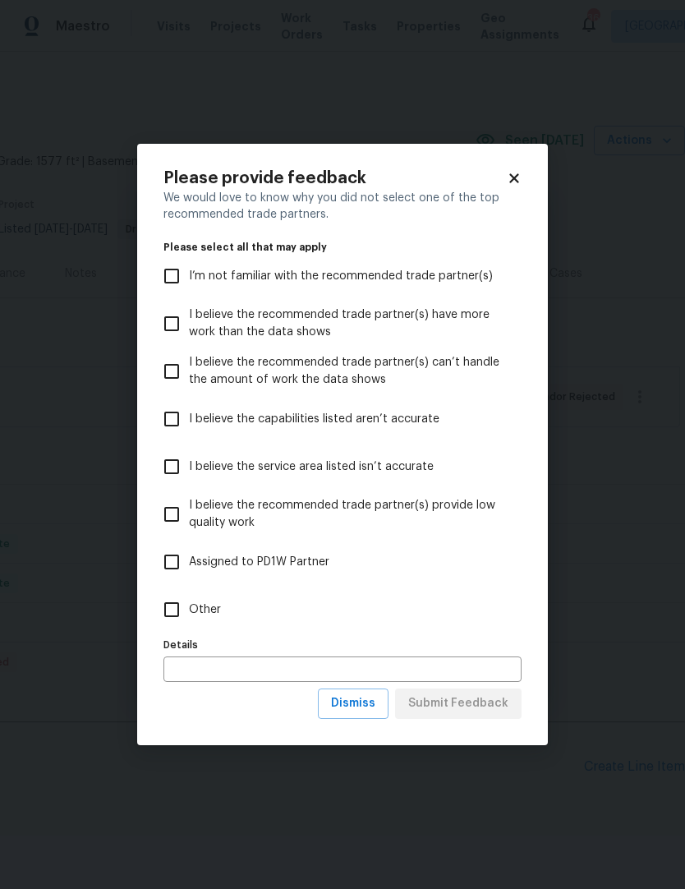
click at [167, 612] on input "Other" at bounding box center [172, 610] width 35 height 35
checkbox input "true"
click at [491, 703] on span "Submit Feedback" at bounding box center [458, 704] width 100 height 21
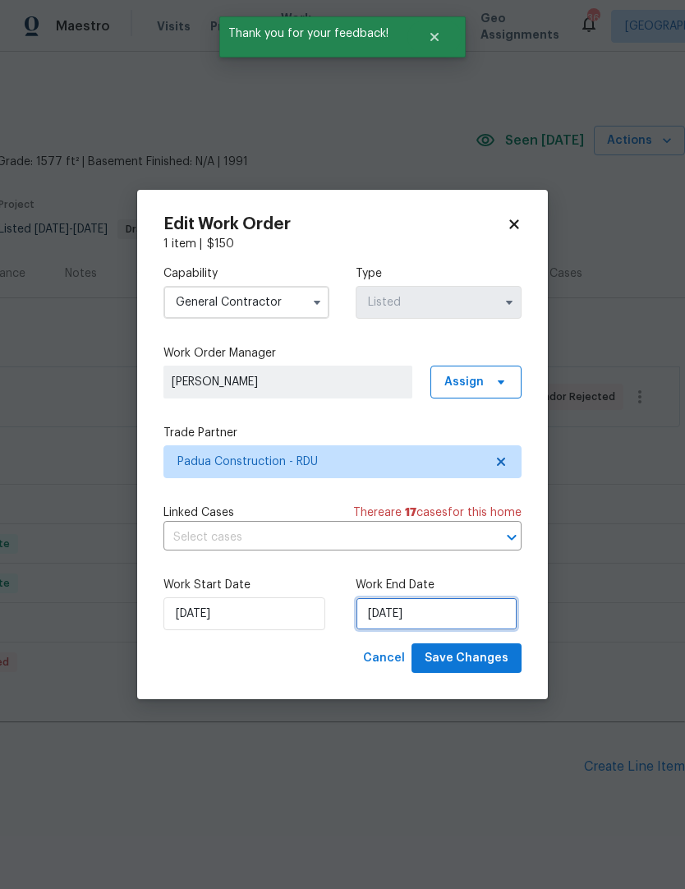
click at [436, 622] on input "8/29/2025" at bounding box center [437, 614] width 162 height 33
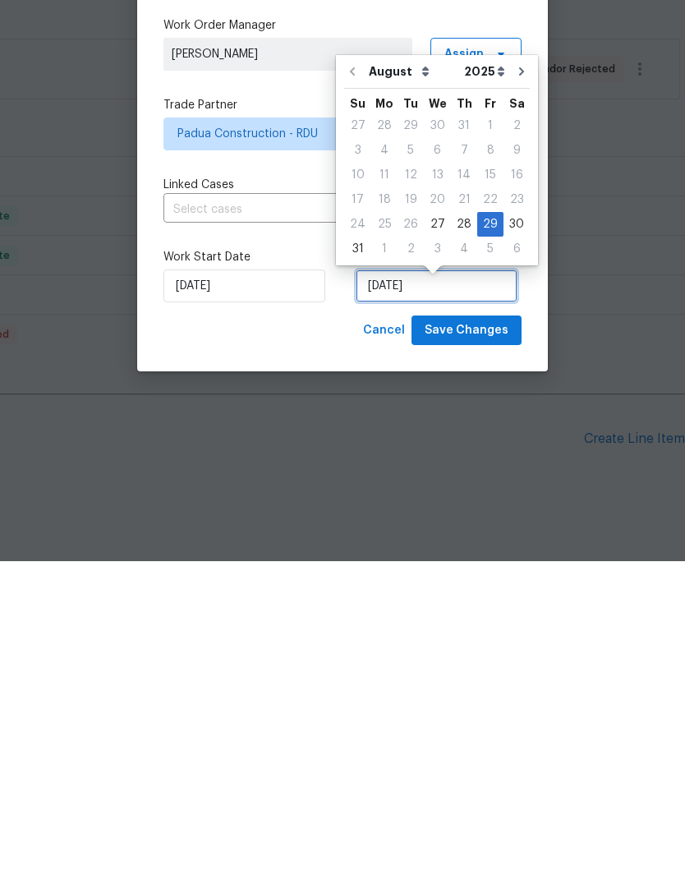
click at [388, 598] on input "8/29/2025" at bounding box center [437, 614] width 162 height 33
click at [392, 541] on div "25" at bounding box center [384, 552] width 26 height 23
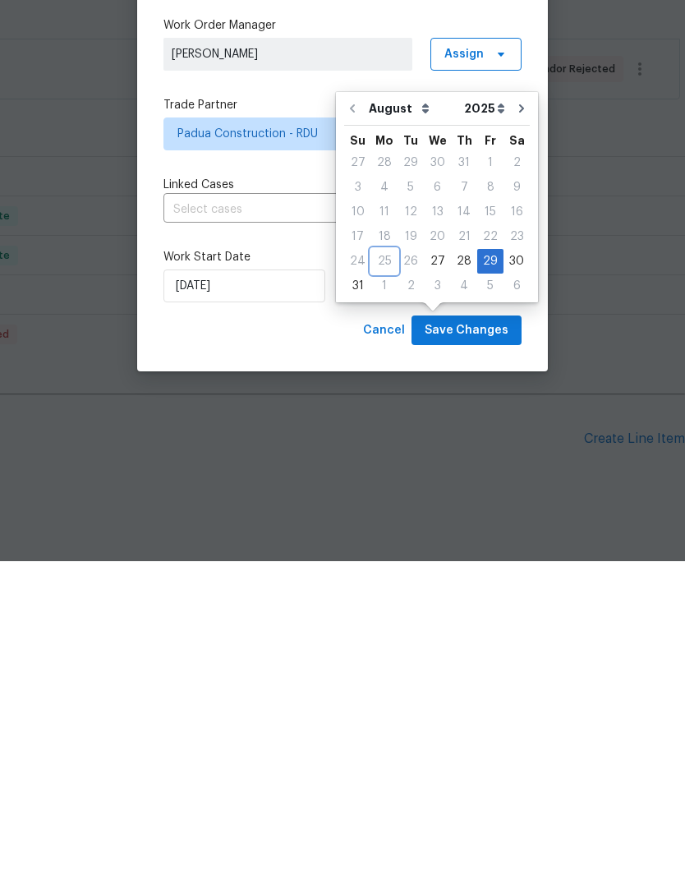
scroll to position [44, 0]
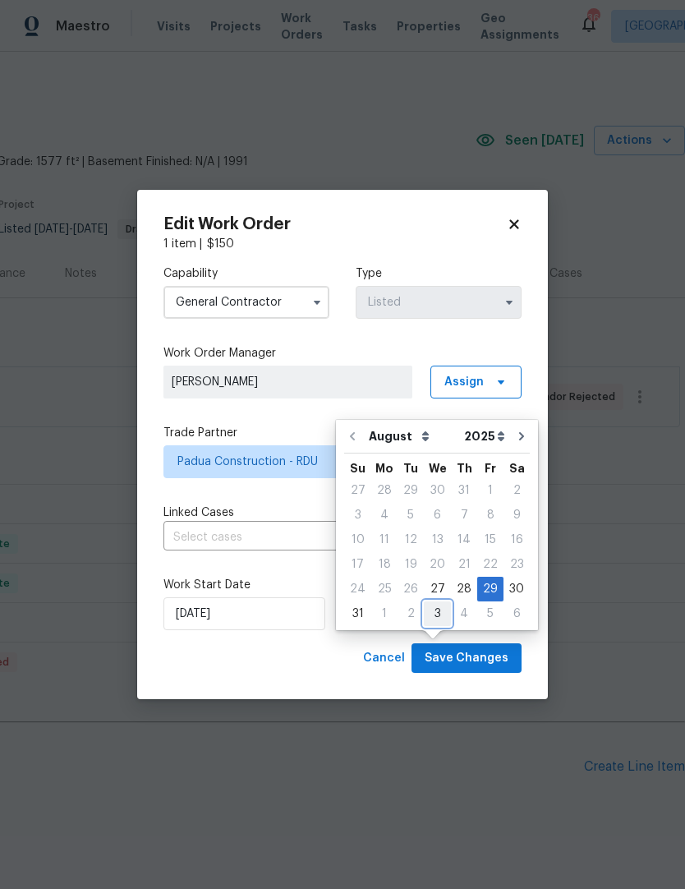
click at [435, 602] on div "3" at bounding box center [437, 613] width 27 height 23
type input "9/3/2025"
select select "8"
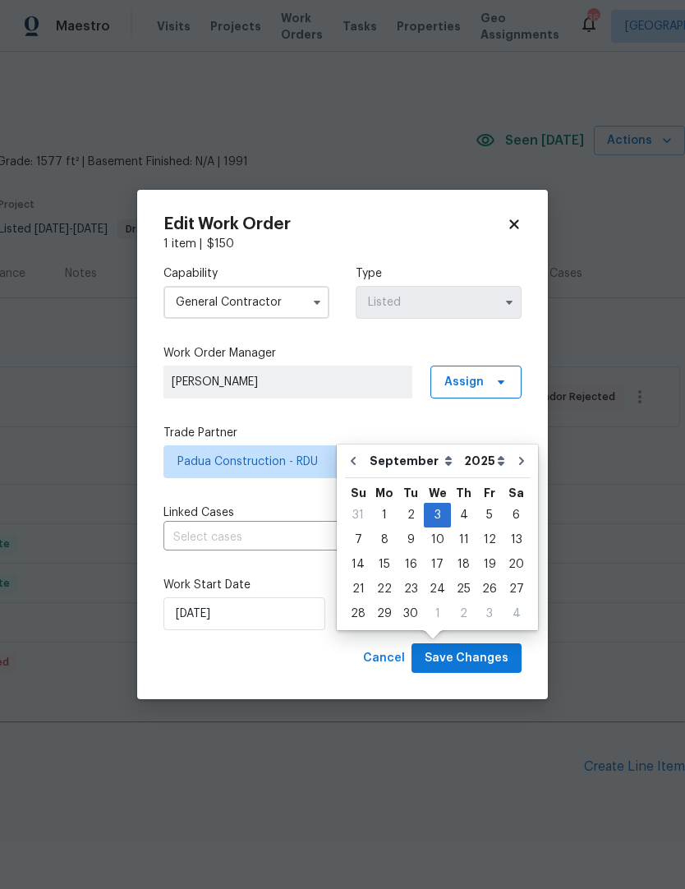
click at [488, 661] on span "Save Changes" at bounding box center [467, 658] width 84 height 21
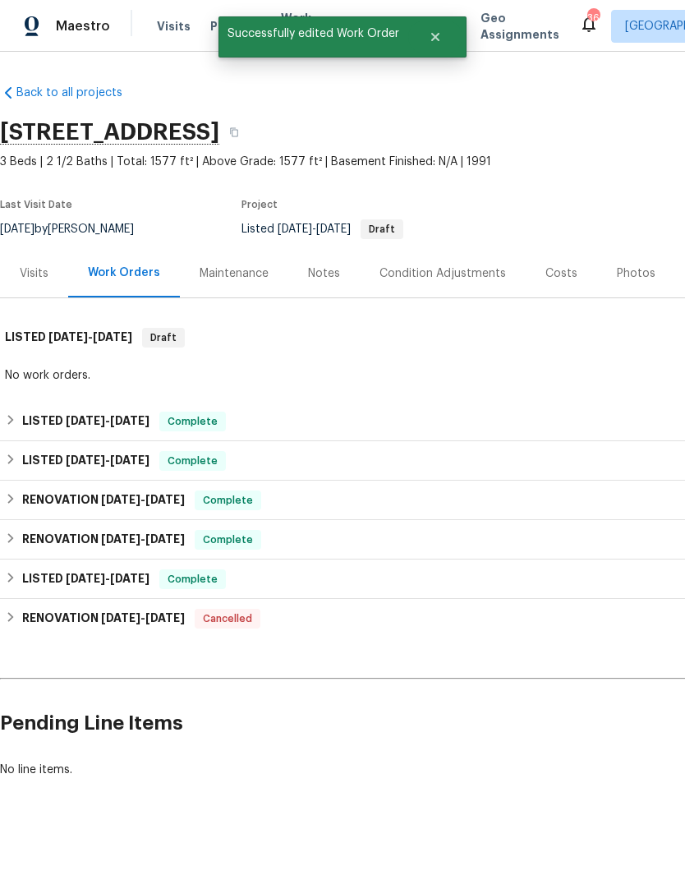
scroll to position [0, 0]
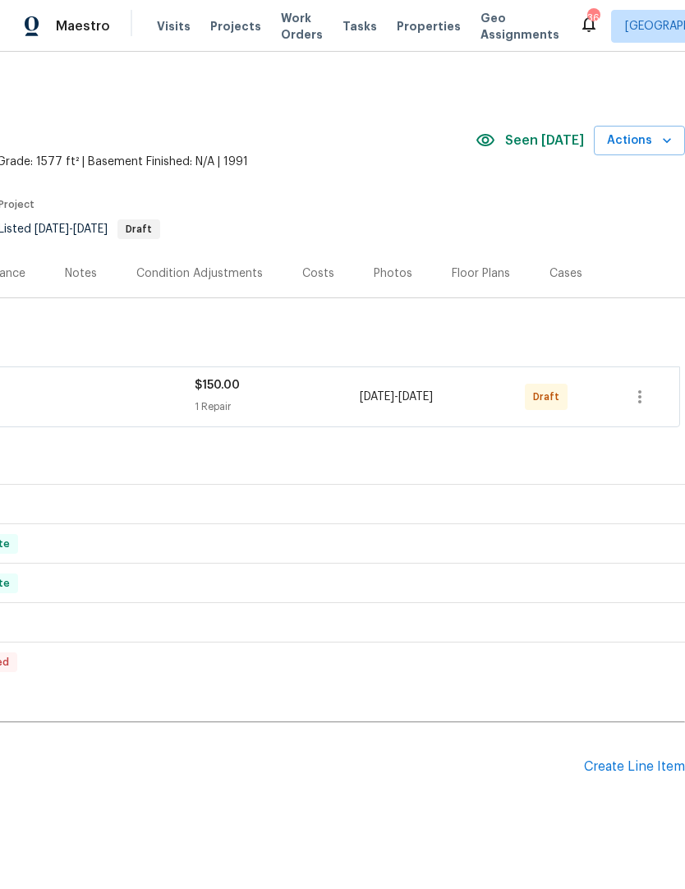
scroll to position [0, 243]
click at [642, 388] on icon "button" at bounding box center [640, 397] width 20 height 20
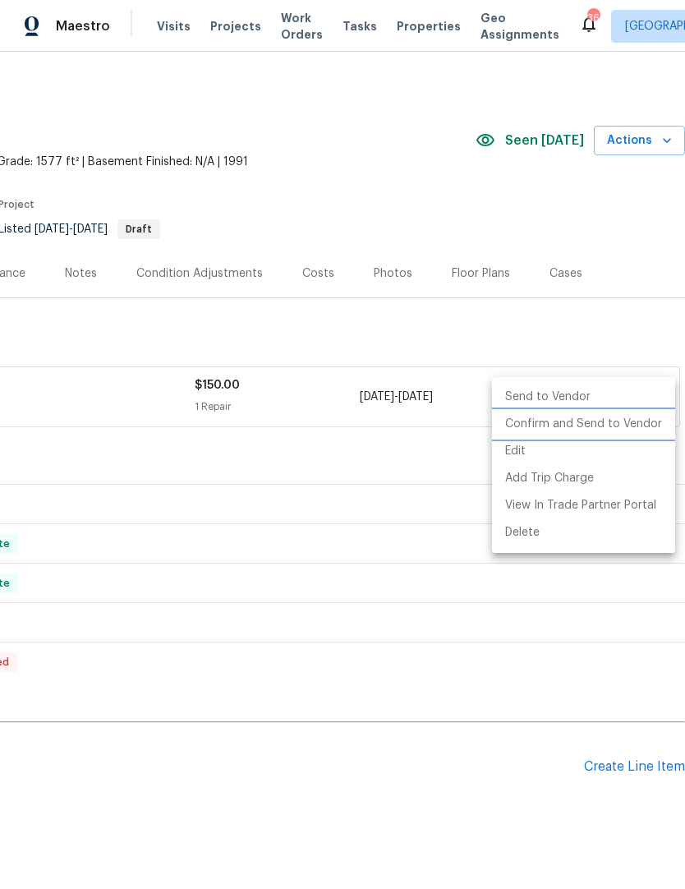
click at [612, 424] on li "Confirm and Send to Vendor" at bounding box center [583, 424] width 183 height 27
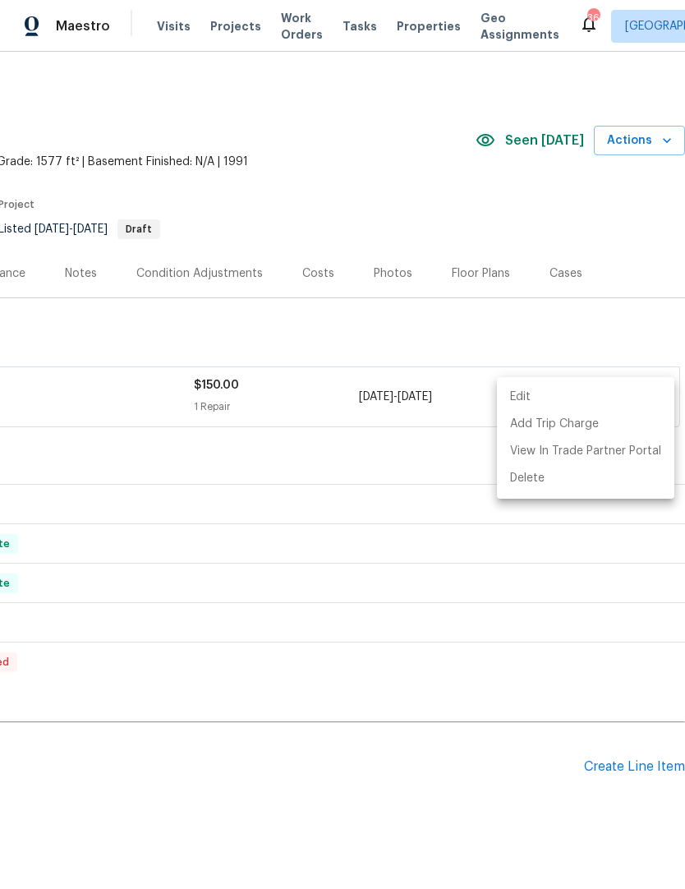
click at [547, 628] on div at bounding box center [342, 444] width 685 height 889
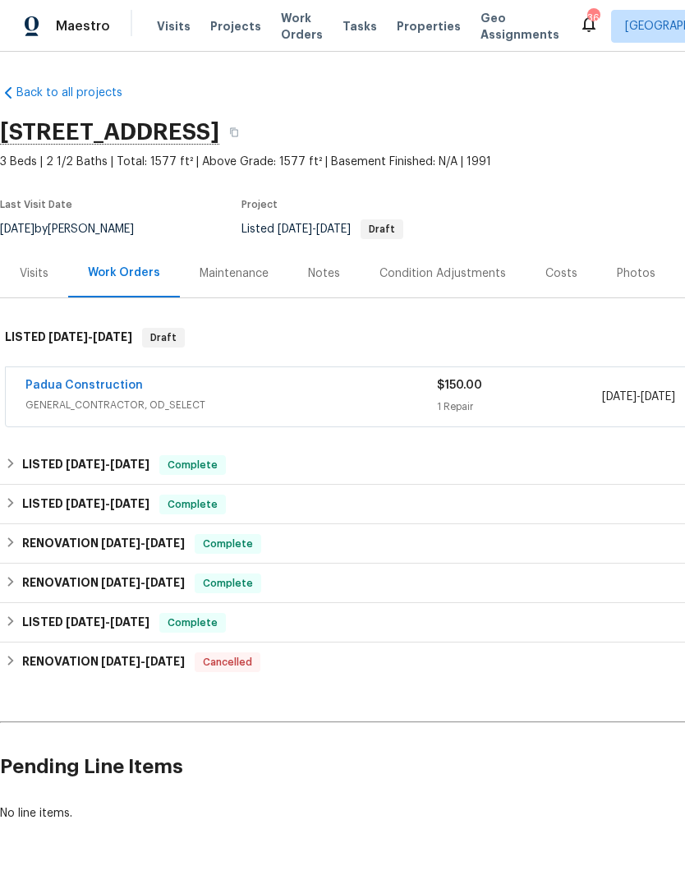
scroll to position [0, 0]
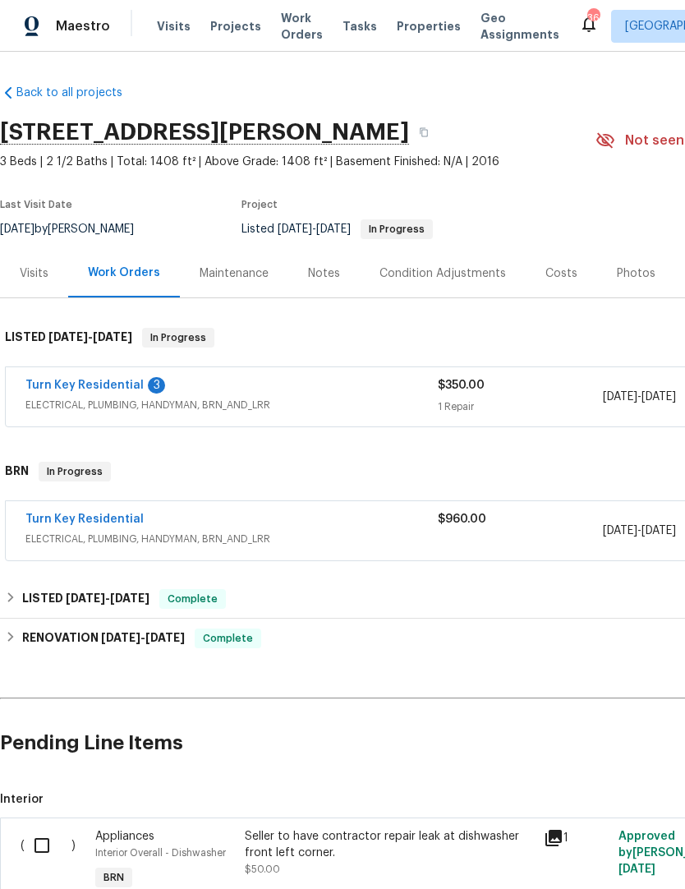
click at [90, 385] on link "Turn Key Residential" at bounding box center [84, 386] width 118 height 12
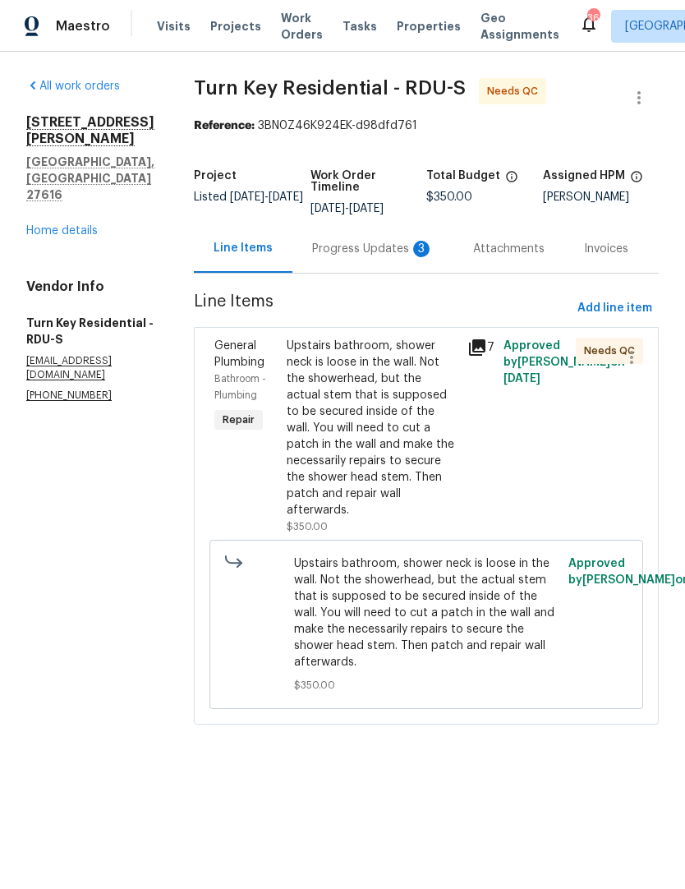
click at [384, 257] on div "Progress Updates 3" at bounding box center [373, 249] width 122 height 16
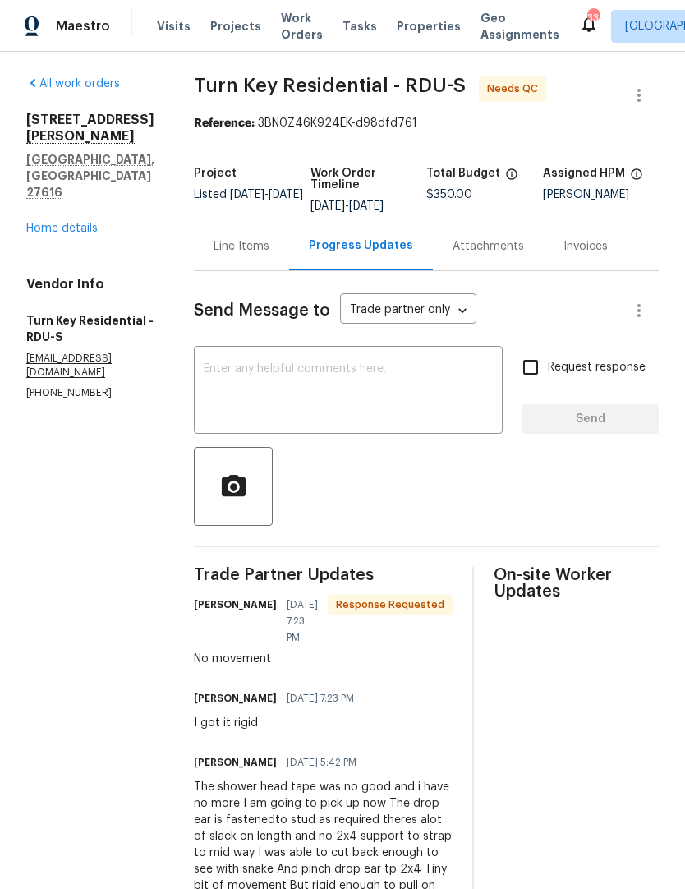
scroll to position [2, 0]
click at [281, 222] on div "Line Items" at bounding box center [241, 246] width 95 height 48
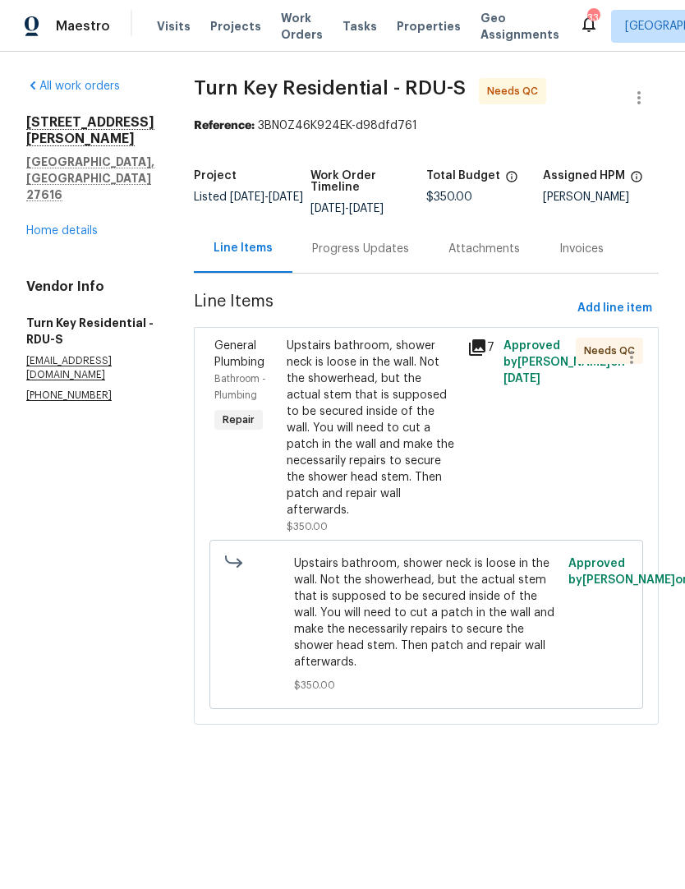
click at [358, 474] on div "Upstairs bathroom, shower neck is loose in the wall. Not the showerhead, but th…" at bounding box center [372, 428] width 171 height 181
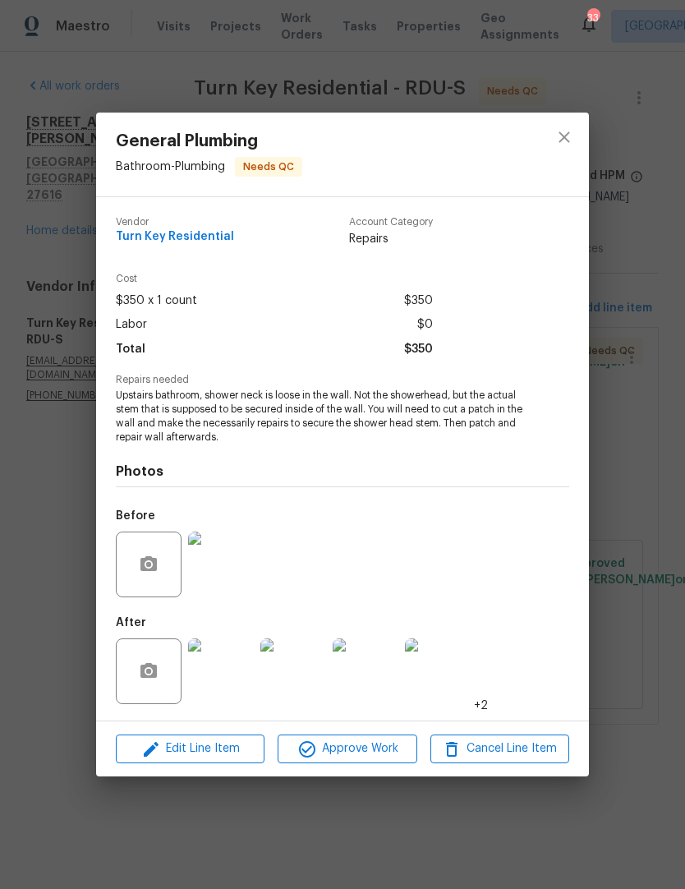
click at [207, 661] on img at bounding box center [221, 672] width 66 height 66
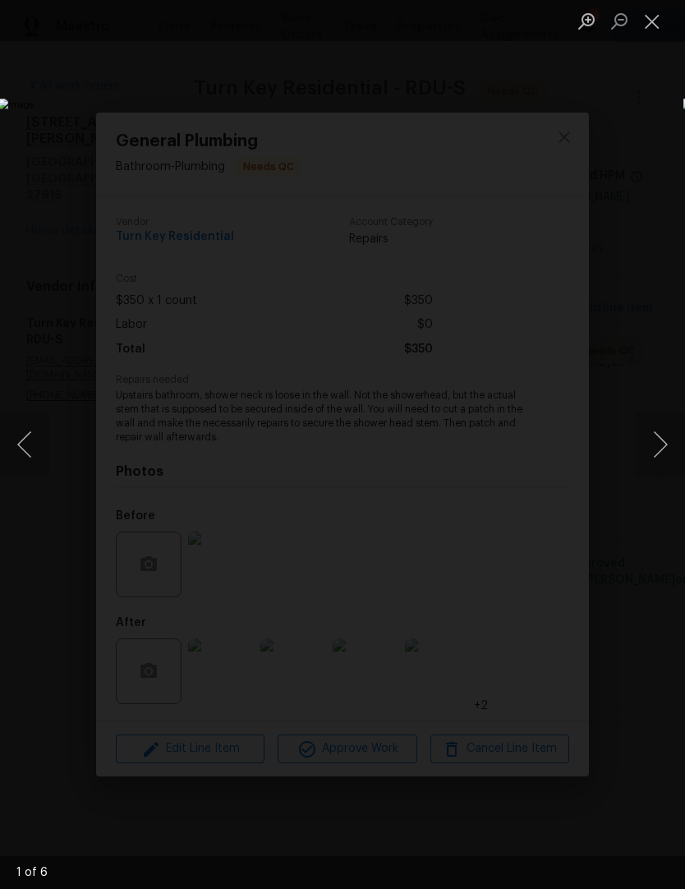
click at [656, 449] on button "Next image" at bounding box center [660, 445] width 49 height 66
click at [662, 450] on button "Next image" at bounding box center [660, 445] width 49 height 66
click at [655, 451] on button "Next image" at bounding box center [660, 445] width 49 height 66
click at [654, 452] on button "Next image" at bounding box center [660, 445] width 49 height 66
click at [655, 448] on button "Next image" at bounding box center [660, 445] width 49 height 66
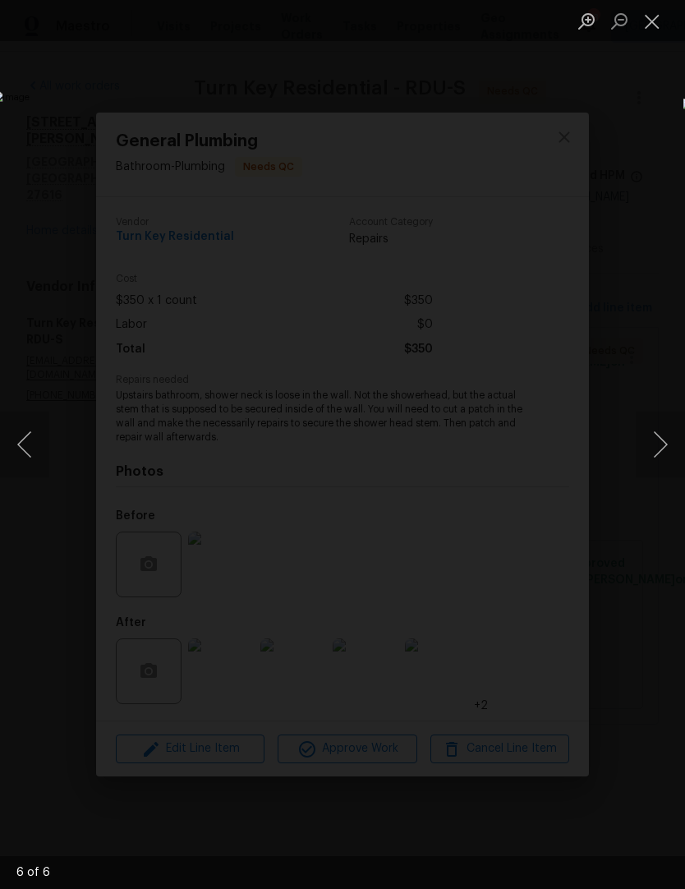
click at [662, 442] on button "Next image" at bounding box center [660, 445] width 49 height 66
click at [659, 453] on button "Next image" at bounding box center [660, 445] width 49 height 66
click at [653, 19] on button "Close lightbox" at bounding box center [652, 21] width 33 height 29
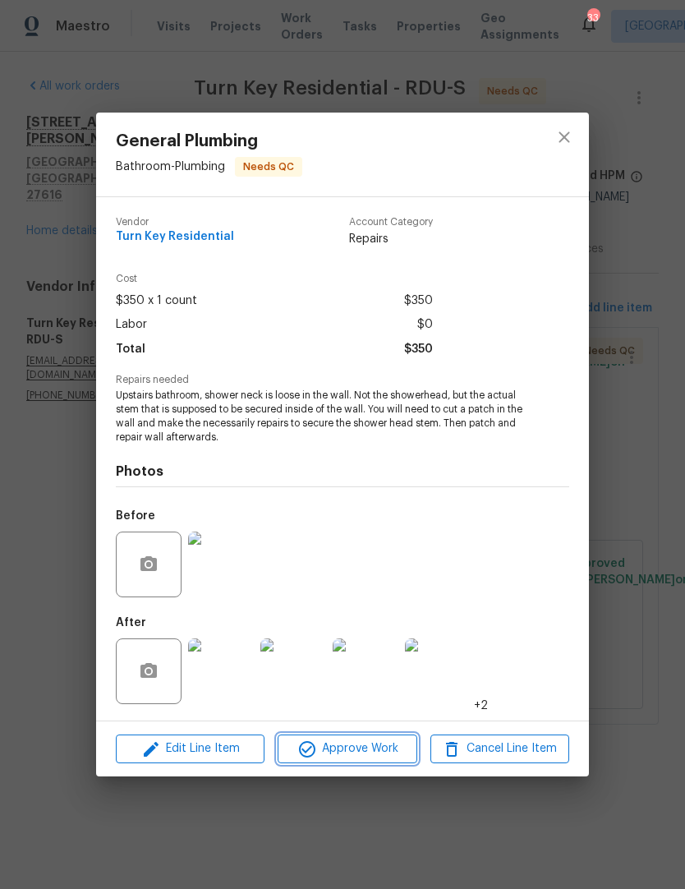
click at [376, 737] on button "Approve Work" at bounding box center [347, 749] width 139 height 29
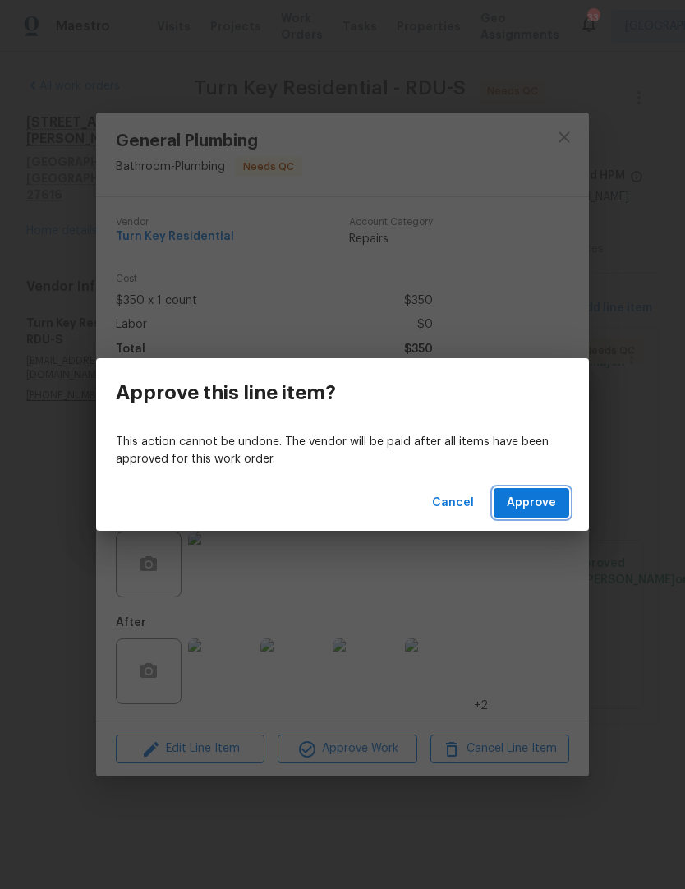
click at [546, 511] on span "Approve" at bounding box center [531, 503] width 49 height 21
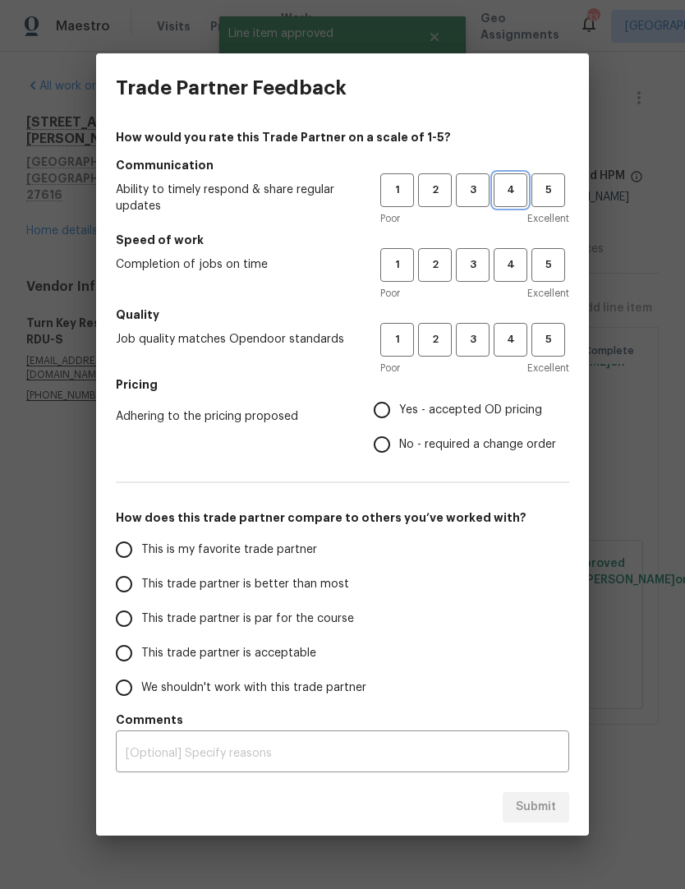
click at [506, 204] on button "4" at bounding box center [511, 190] width 34 height 34
click at [511, 254] on button "4" at bounding box center [511, 265] width 34 height 34
click at [512, 345] on span "4" at bounding box center [511, 339] width 30 height 19
click at [383, 410] on input "Yes - accepted OD pricing" at bounding box center [382, 410] width 35 height 35
radio input "true"
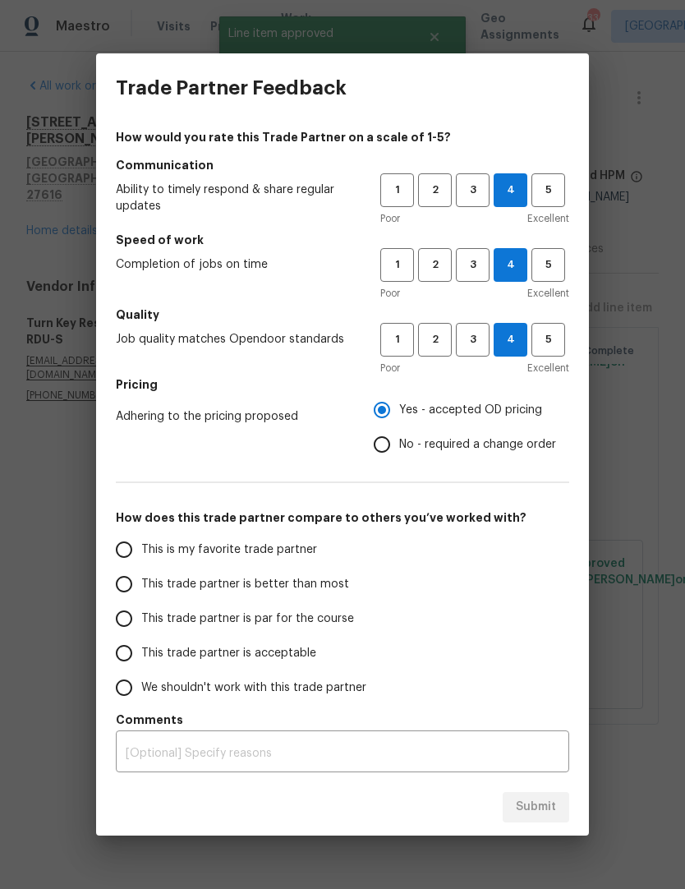
click at [126, 595] on input "This trade partner is better than most" at bounding box center [124, 584] width 35 height 35
radio input "false"
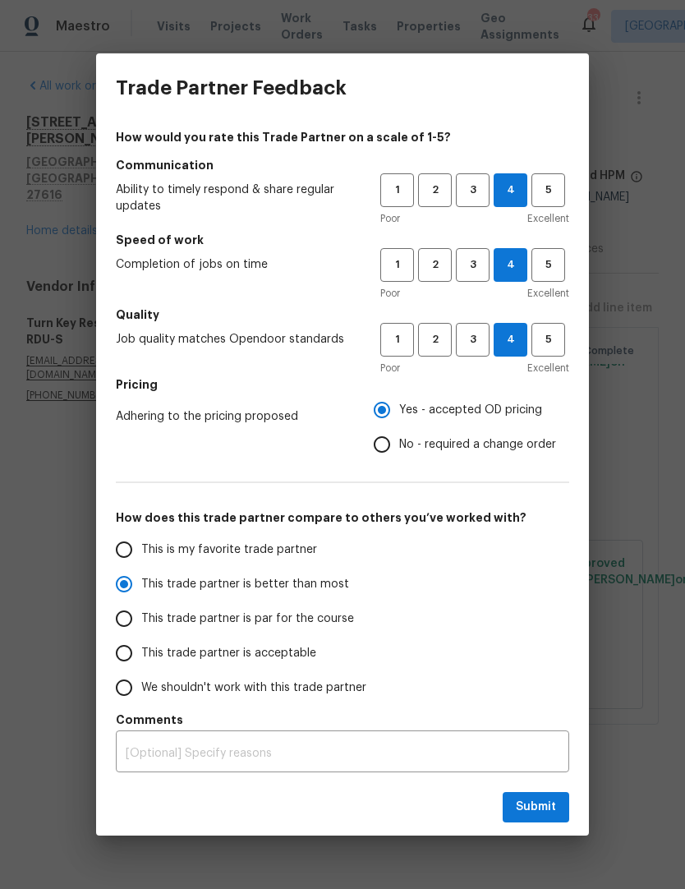
click at [117, 625] on input "This trade partner is par for the course" at bounding box center [124, 619] width 35 height 35
radio input "false"
click at [118, 590] on input "This trade partner is better than most" at bounding box center [124, 584] width 35 height 35
click at [553, 812] on span "Submit" at bounding box center [536, 807] width 40 height 21
radio input "true"
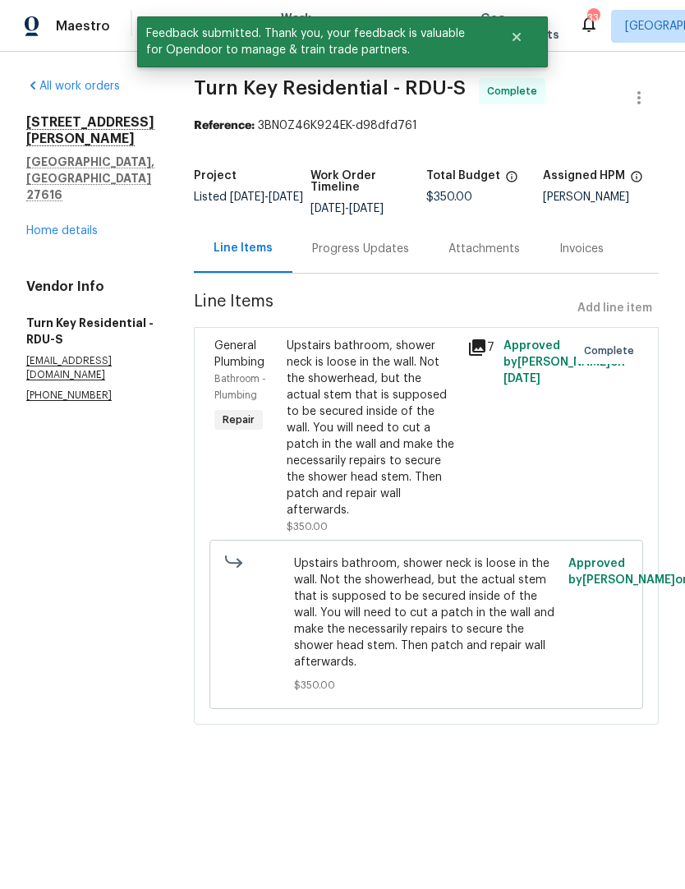
click at [67, 225] on link "Home details" at bounding box center [62, 231] width 72 height 12
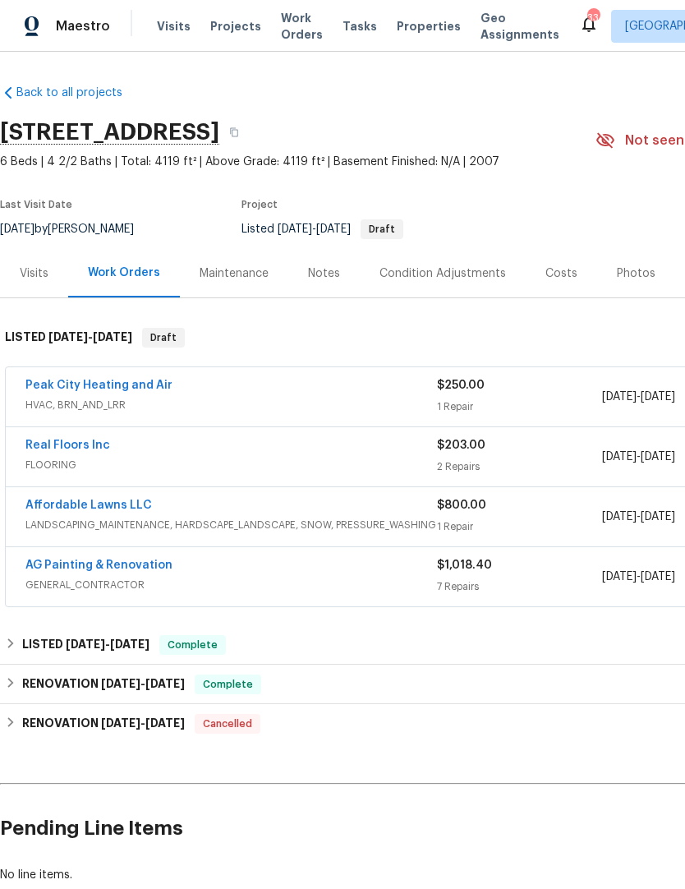
click at [170, 23] on span "Visits" at bounding box center [174, 26] width 34 height 16
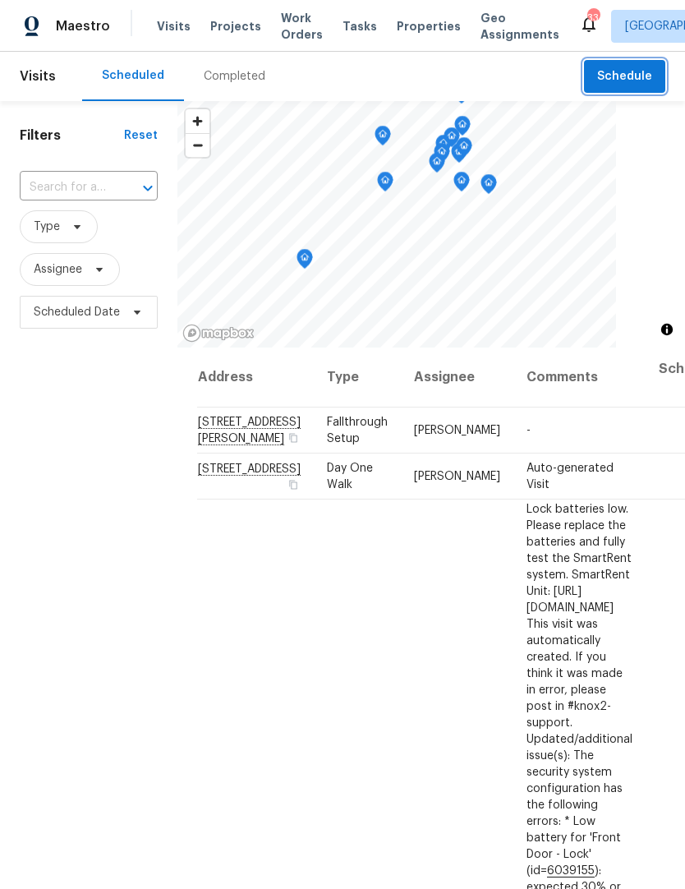
click at [644, 70] on span "Schedule" at bounding box center [625, 77] width 55 height 21
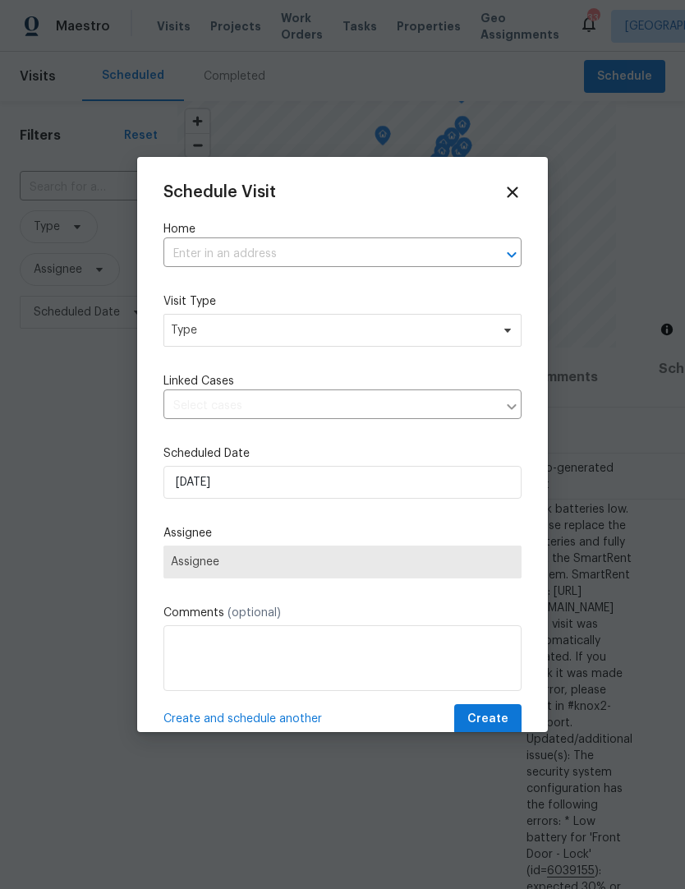
click at [400, 264] on input "text" at bounding box center [320, 254] width 312 height 25
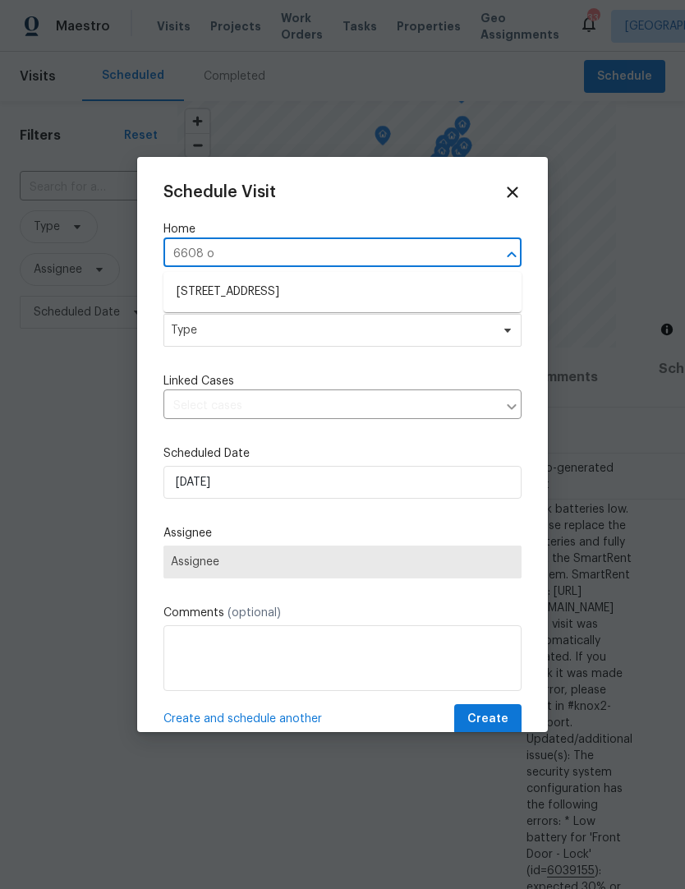
type input "6608 or"
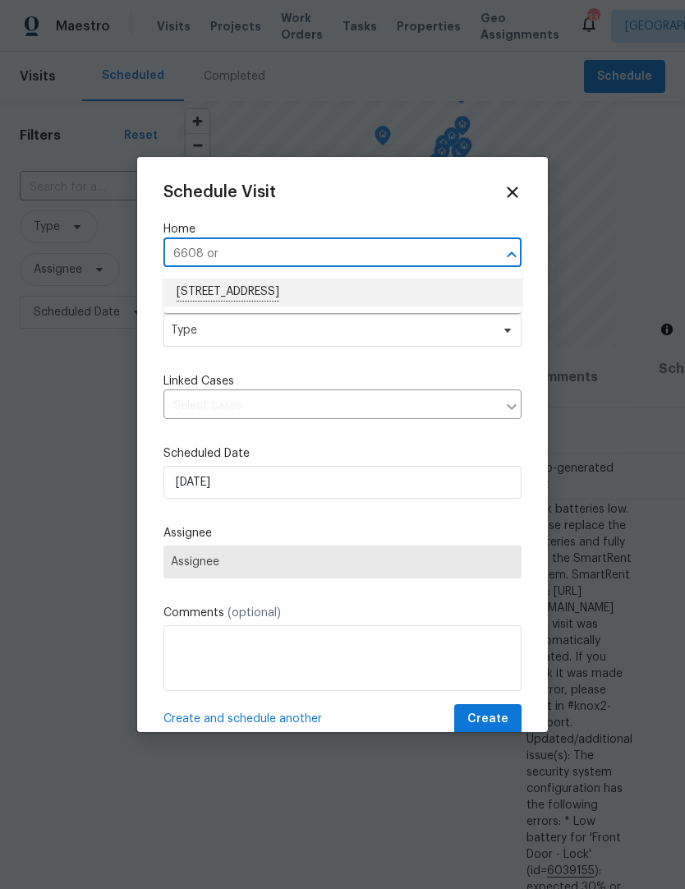
click at [291, 289] on li "[STREET_ADDRESS]" at bounding box center [343, 293] width 358 height 28
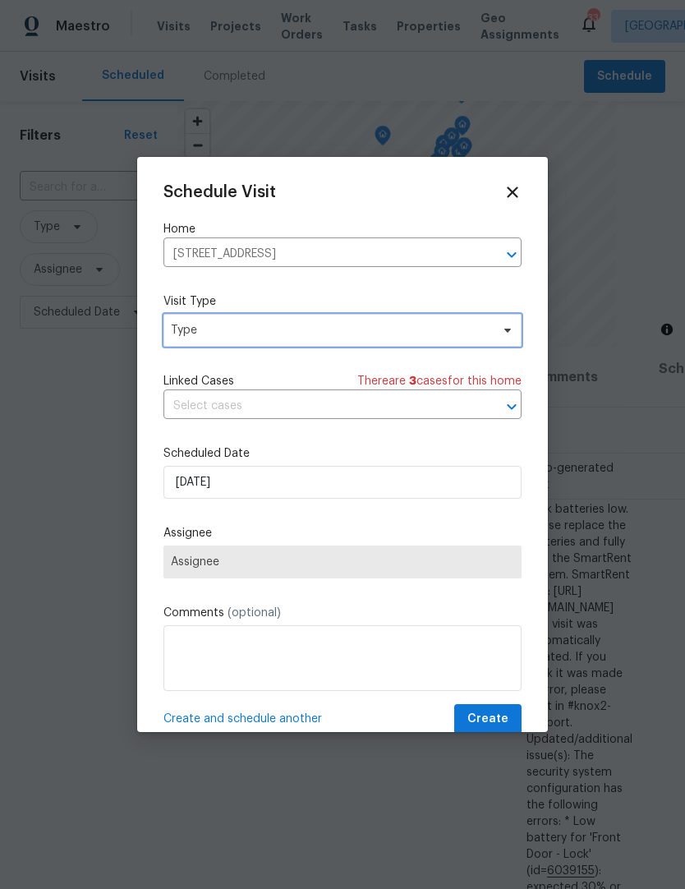
click at [339, 342] on span "Type" at bounding box center [343, 330] width 358 height 33
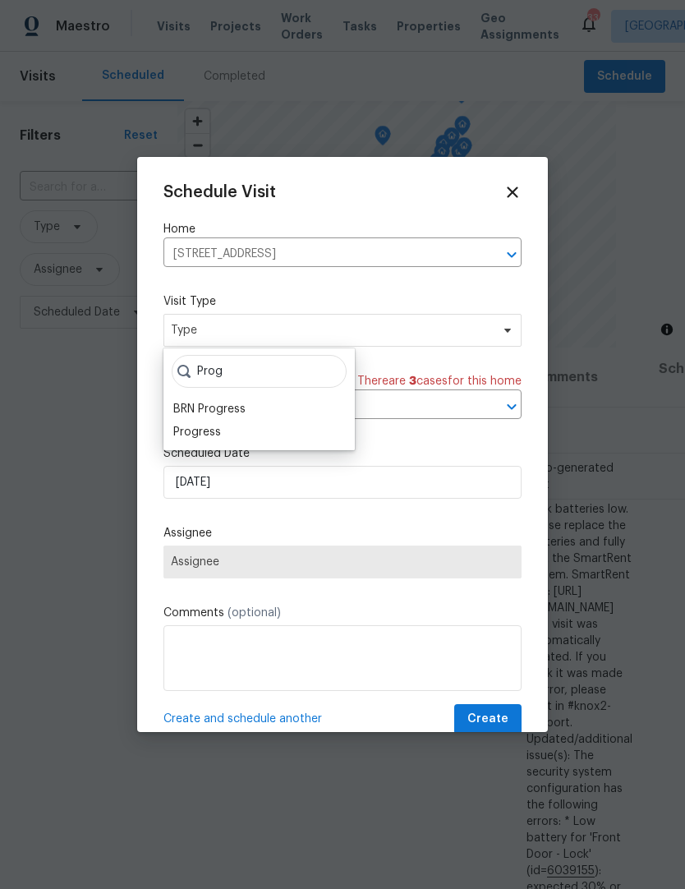
type input "Prog"
click at [237, 443] on div "Progress" at bounding box center [259, 432] width 182 height 23
click at [251, 441] on div "Progress" at bounding box center [259, 432] width 182 height 23
click at [203, 436] on div "Progress" at bounding box center [197, 432] width 48 height 16
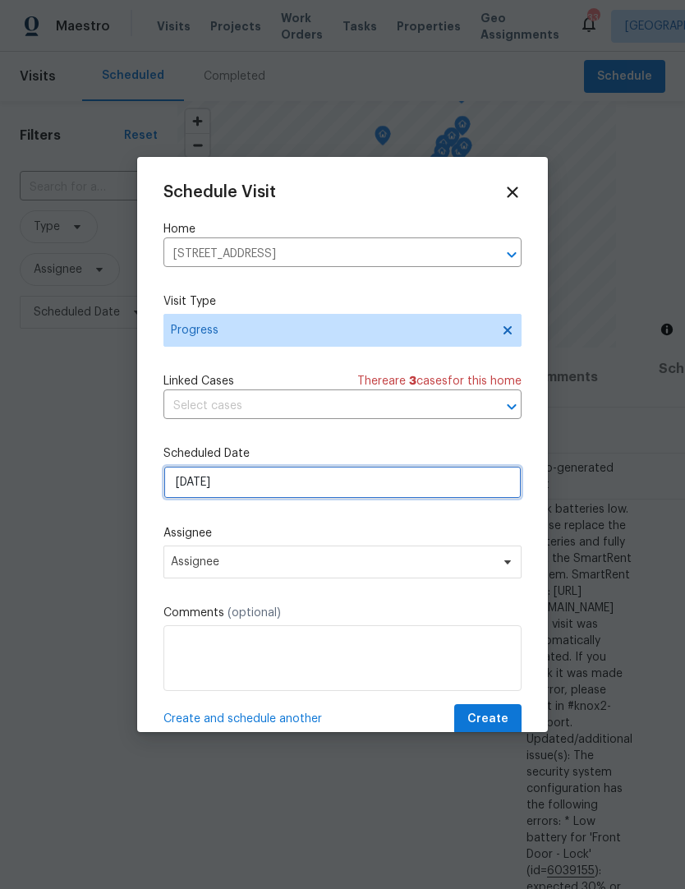
click at [277, 486] on input "[DATE]" at bounding box center [343, 482] width 358 height 33
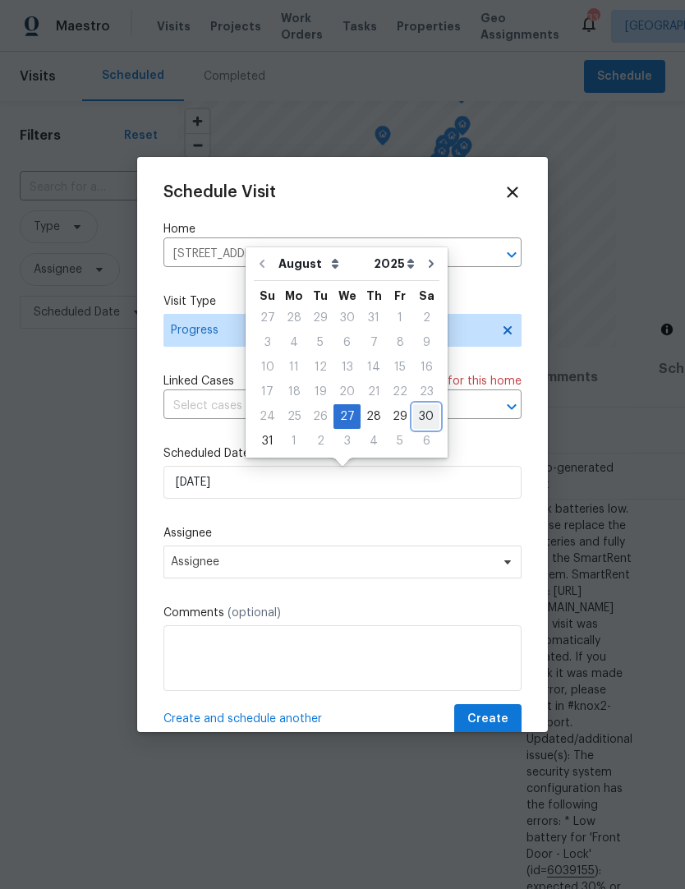
click at [427, 404] on div "30" at bounding box center [426, 416] width 26 height 25
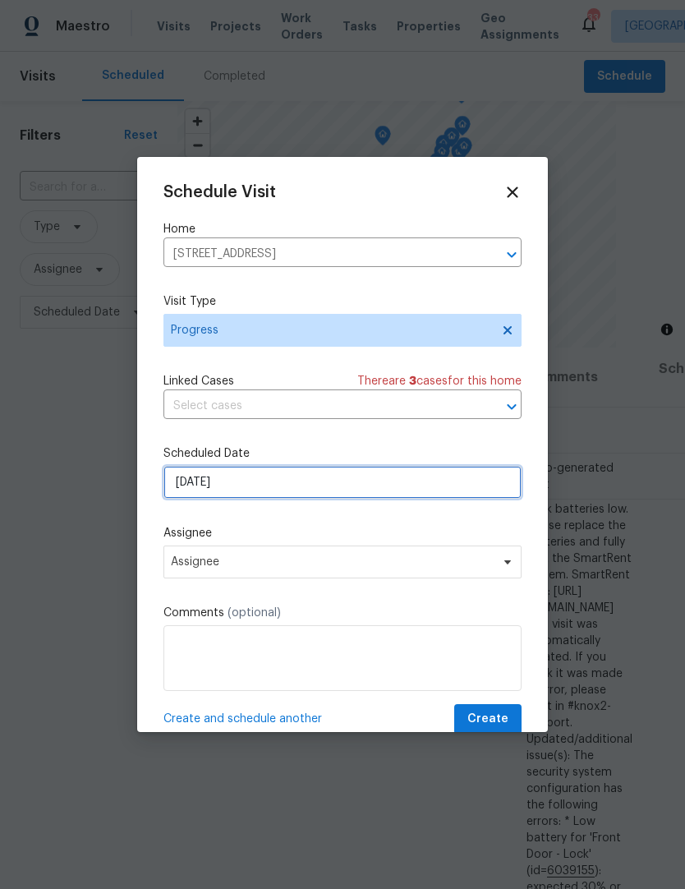
click at [338, 478] on input "[DATE]" at bounding box center [343, 482] width 358 height 33
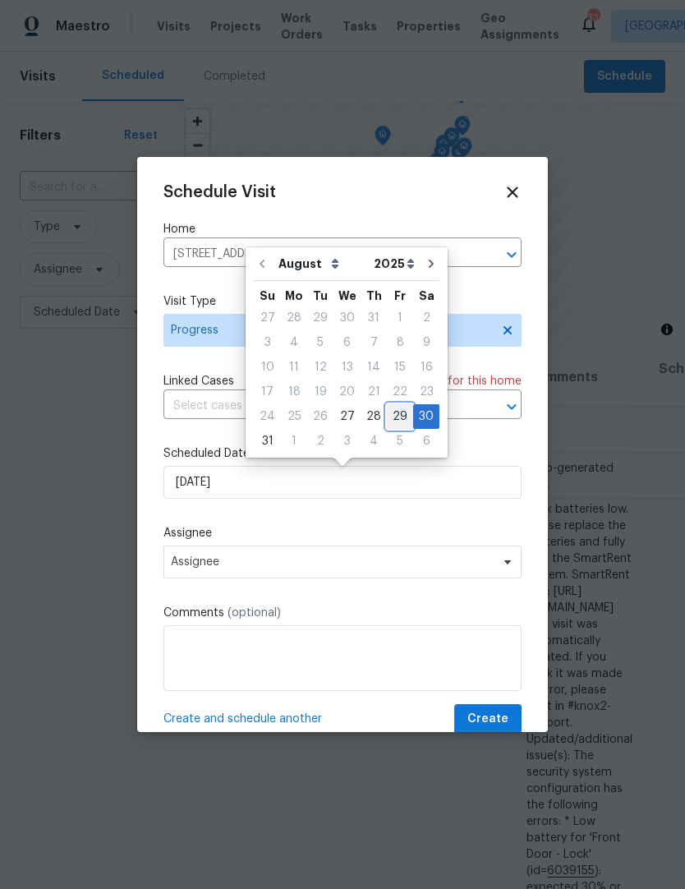
click at [394, 414] on div "29" at bounding box center [400, 416] width 26 height 23
type input "[DATE]"
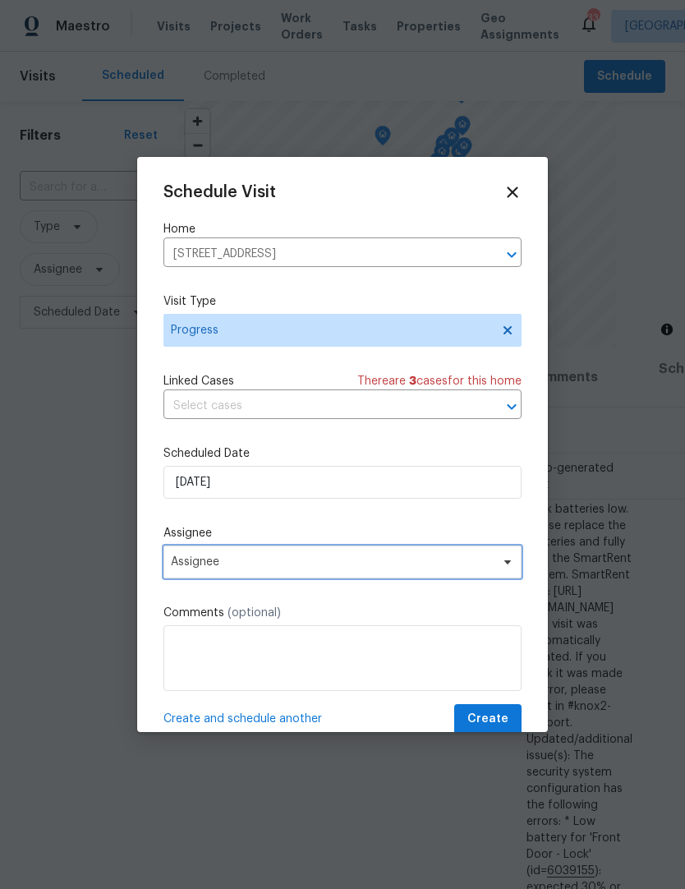
click at [316, 565] on span "Assignee" at bounding box center [332, 562] width 322 height 13
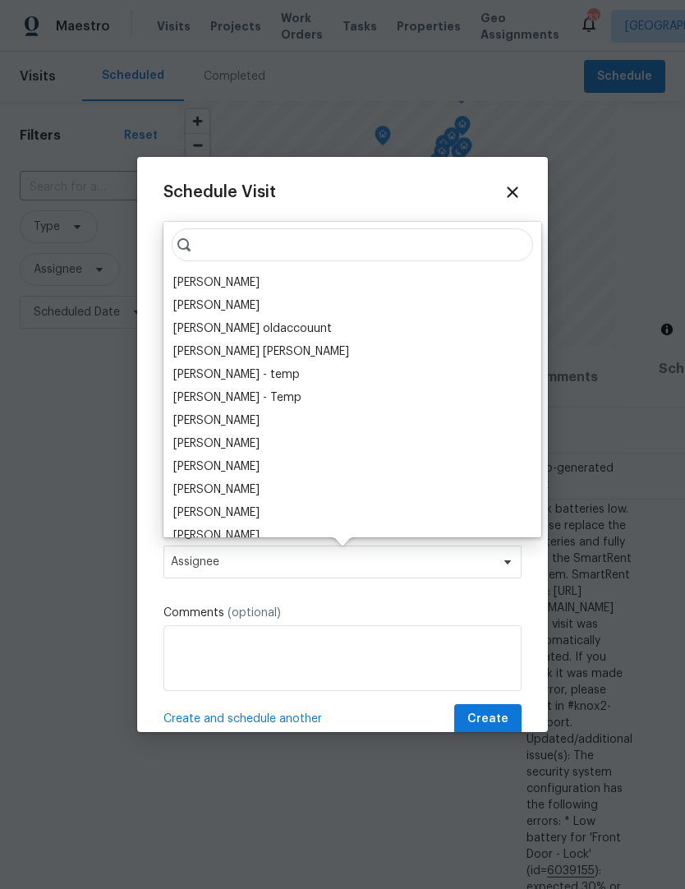
click at [244, 275] on div "[PERSON_NAME]" at bounding box center [216, 283] width 86 height 16
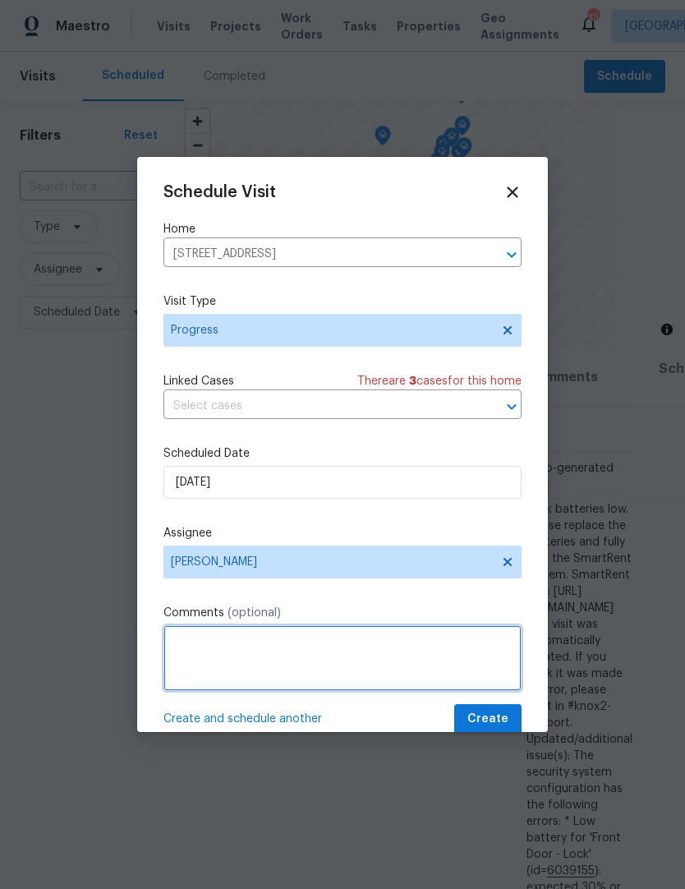
click at [278, 637] on textarea at bounding box center [343, 658] width 358 height 66
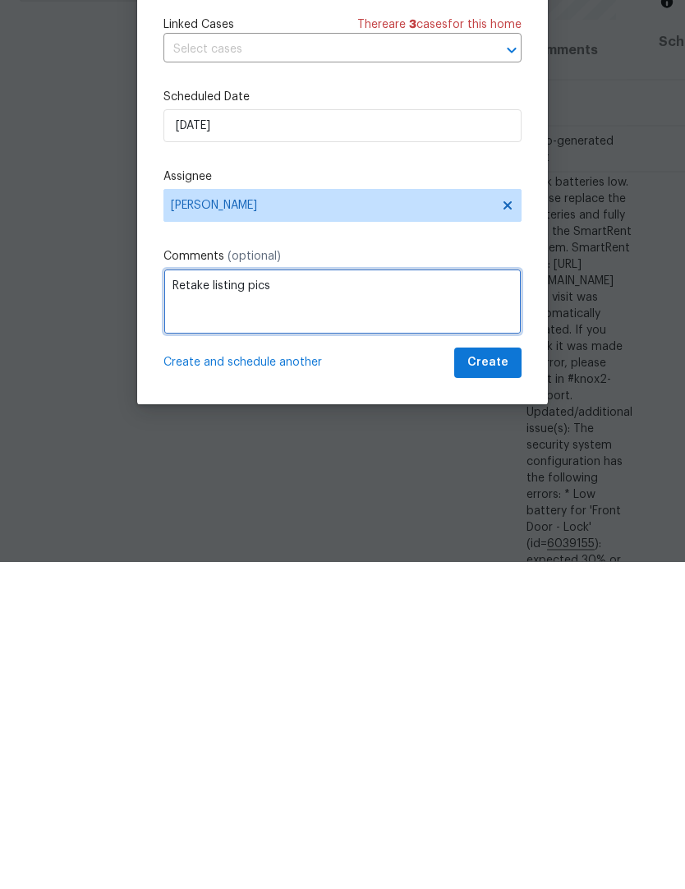
scroll to position [32, 0]
type textarea "Retake listing pics"
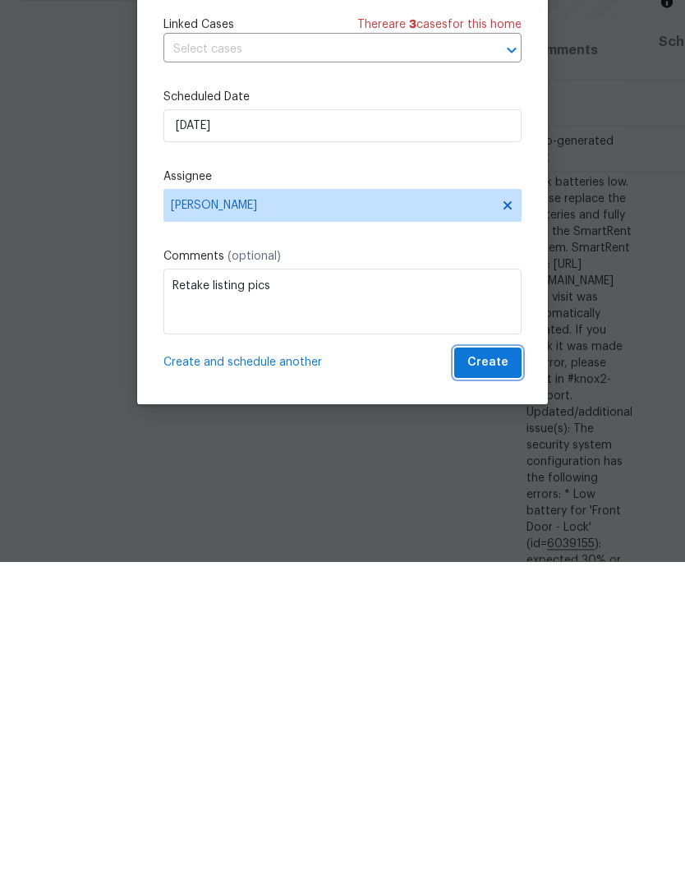
click at [509, 676] on button "Create" at bounding box center [488, 691] width 67 height 30
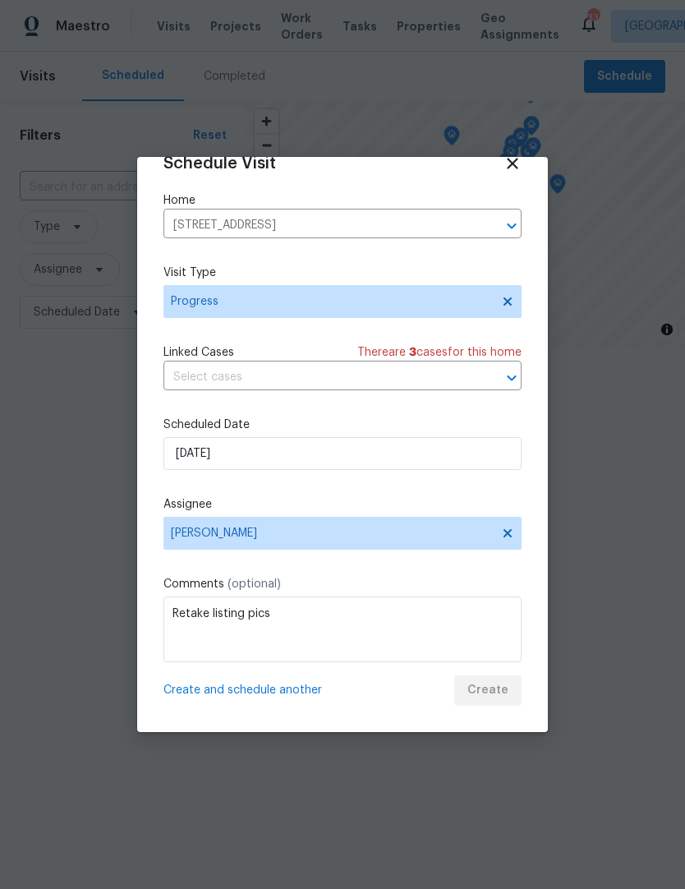
scroll to position [0, 0]
